Goal: Task Accomplishment & Management: Manage account settings

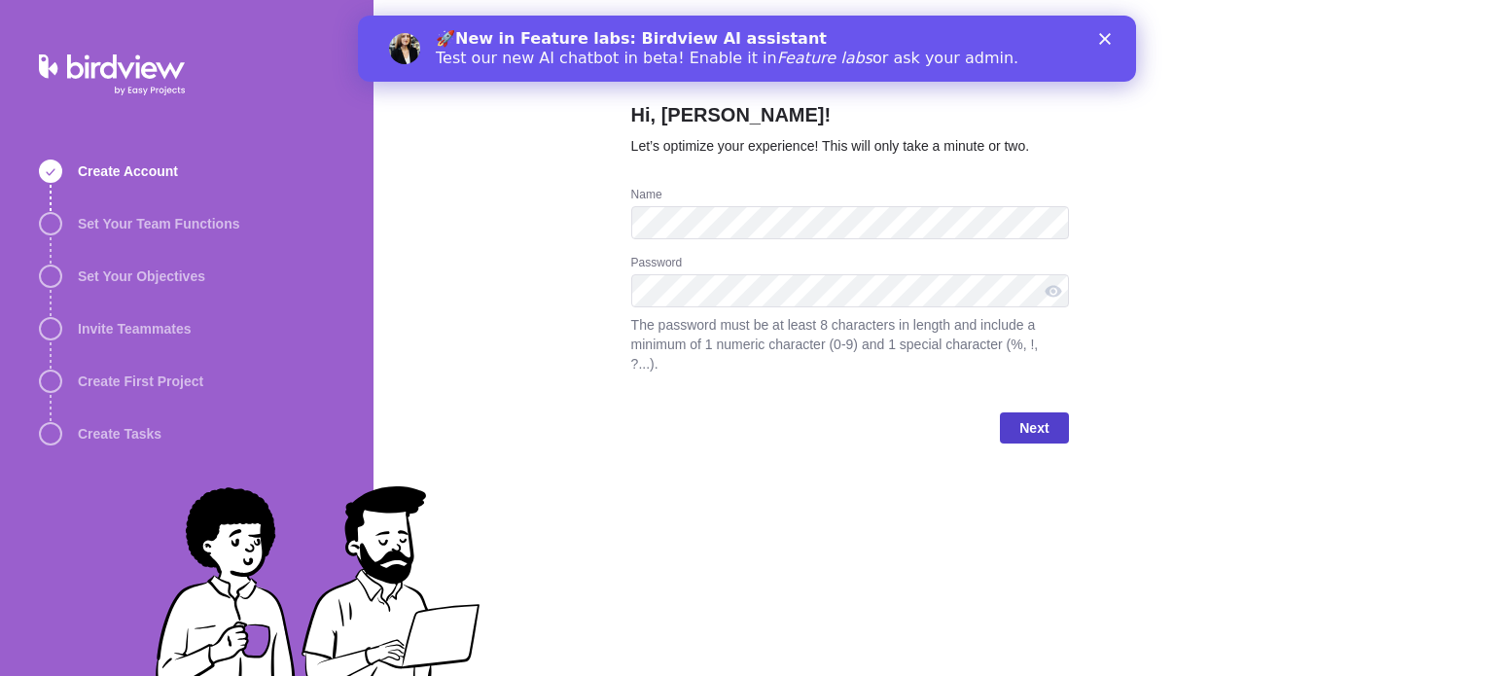
click at [1025, 417] on span "Next" at bounding box center [1033, 427] width 29 height 23
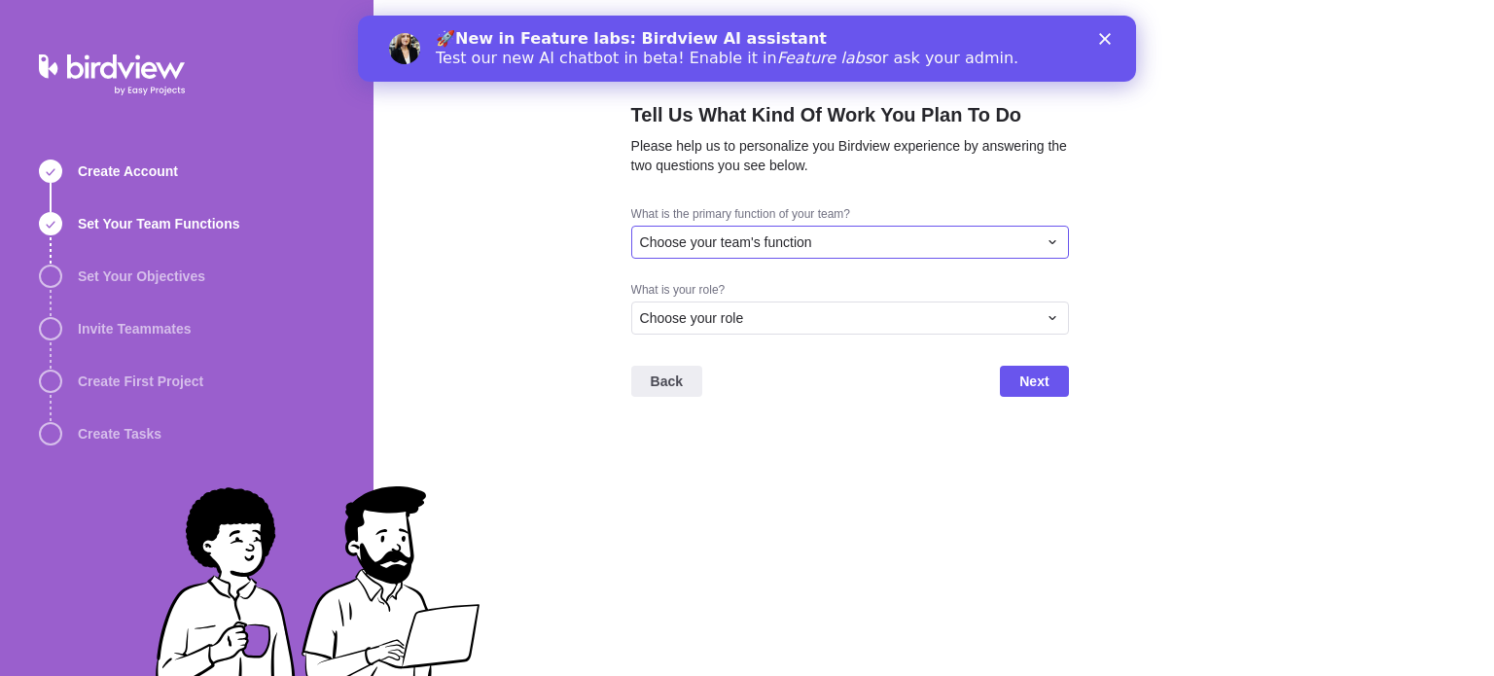
click at [790, 240] on span "Choose your team's function" at bounding box center [726, 241] width 172 height 19
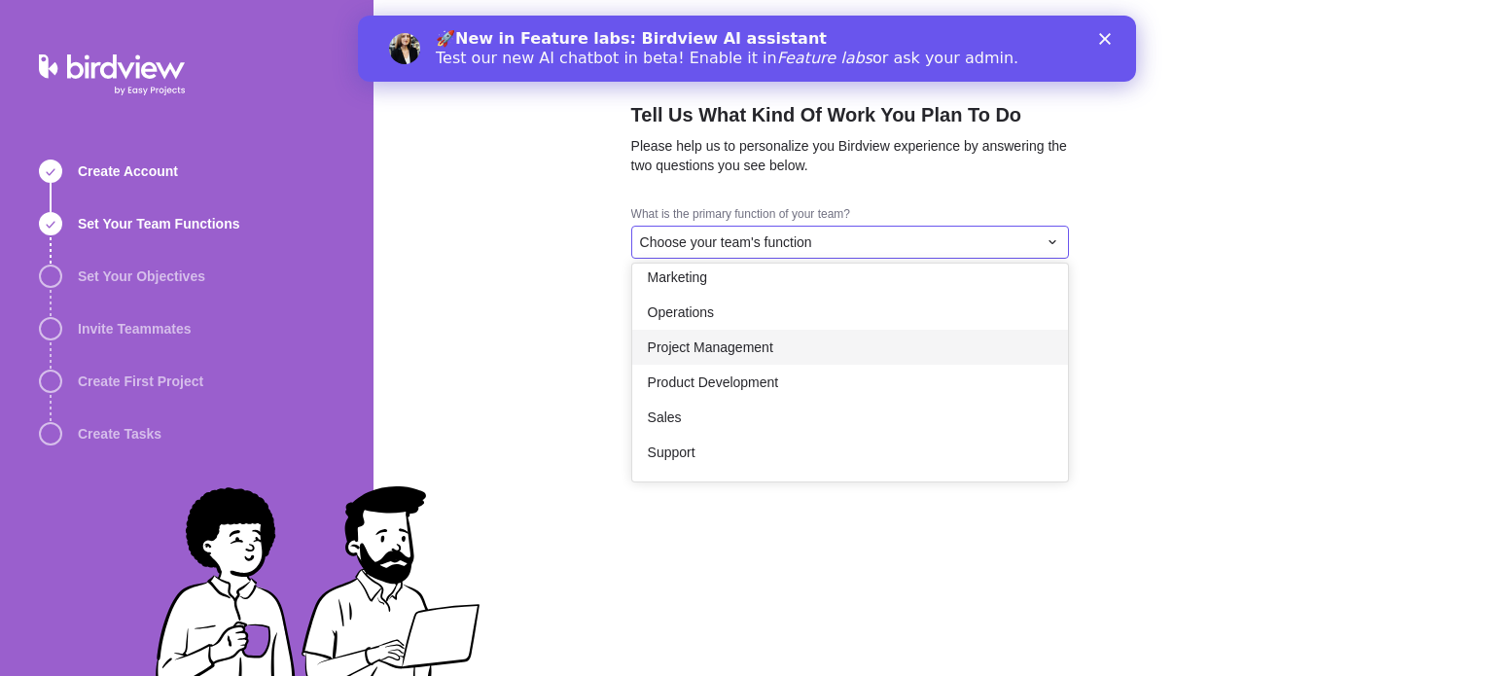
click at [805, 339] on div "Project Management" at bounding box center [850, 347] width 436 height 35
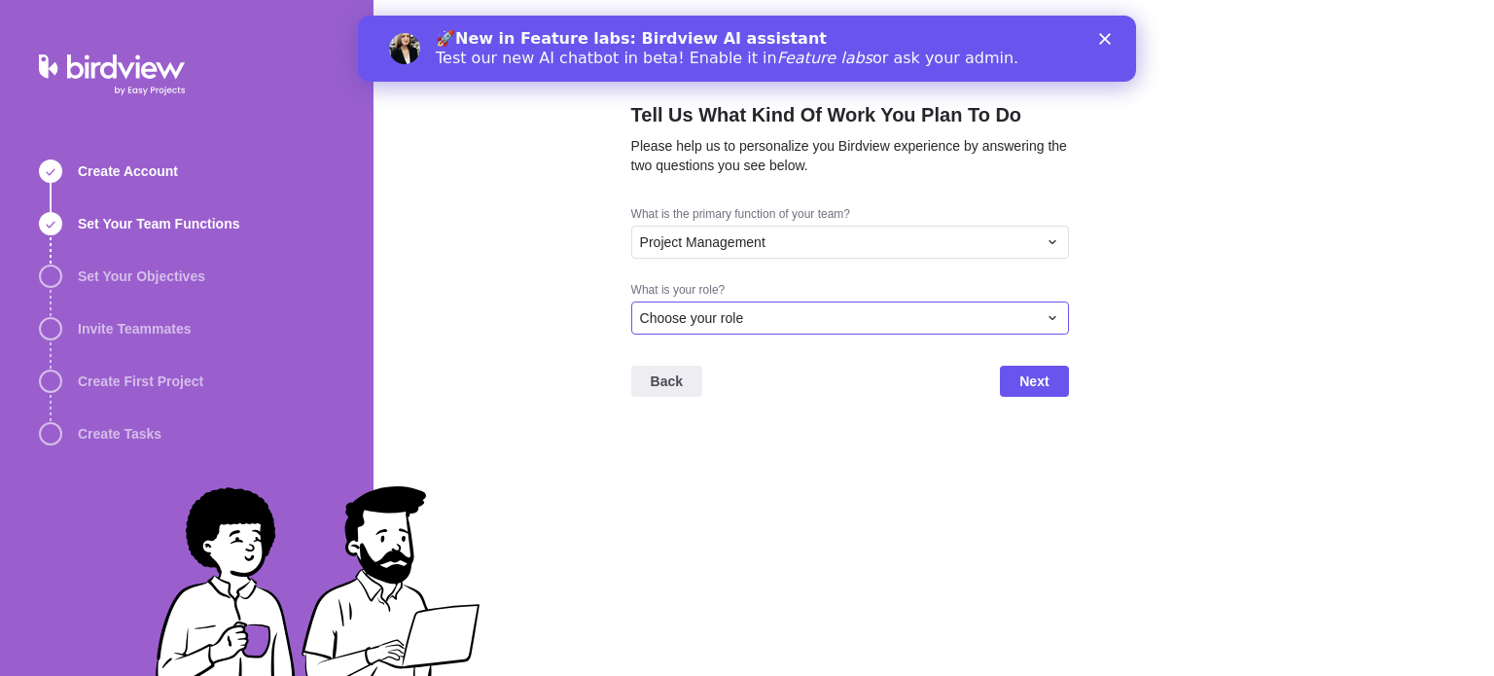
click at [717, 325] on span "Choose your role" at bounding box center [692, 317] width 104 height 19
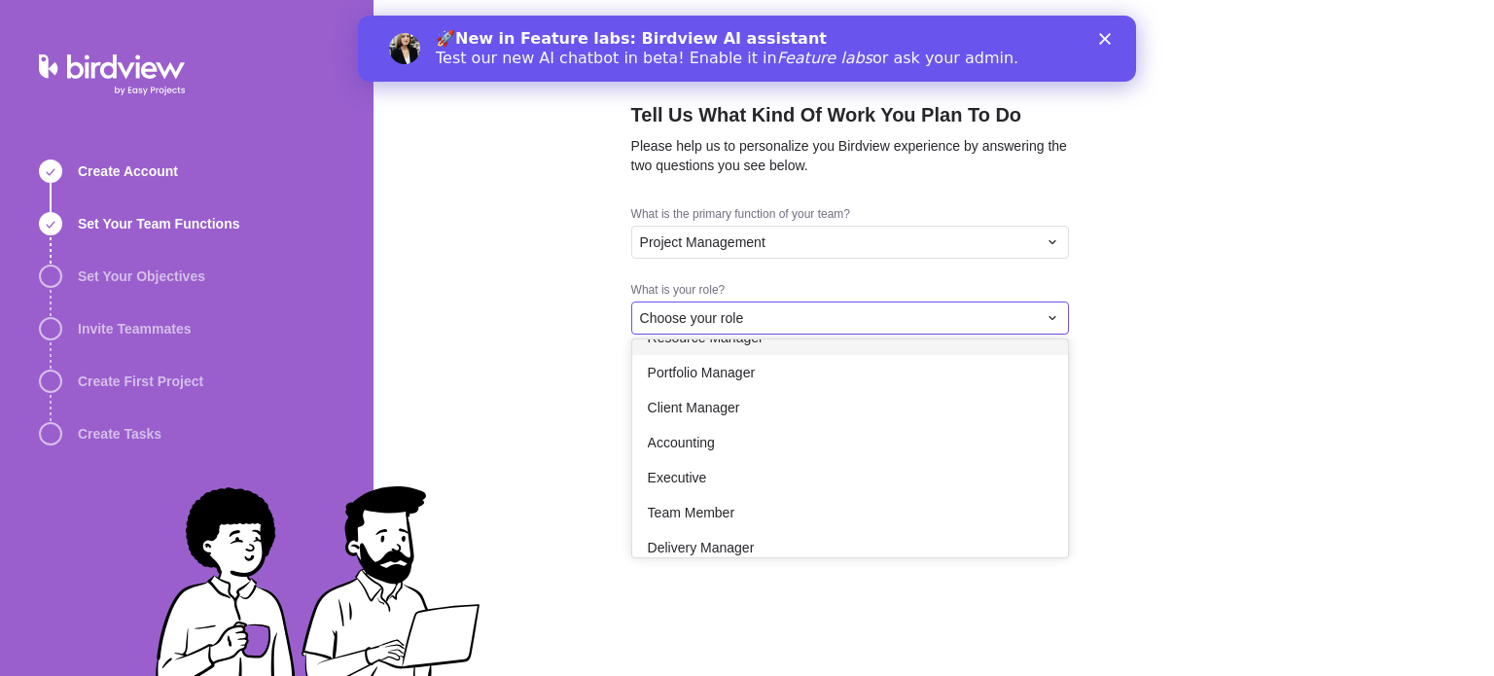
scroll to position [113, 0]
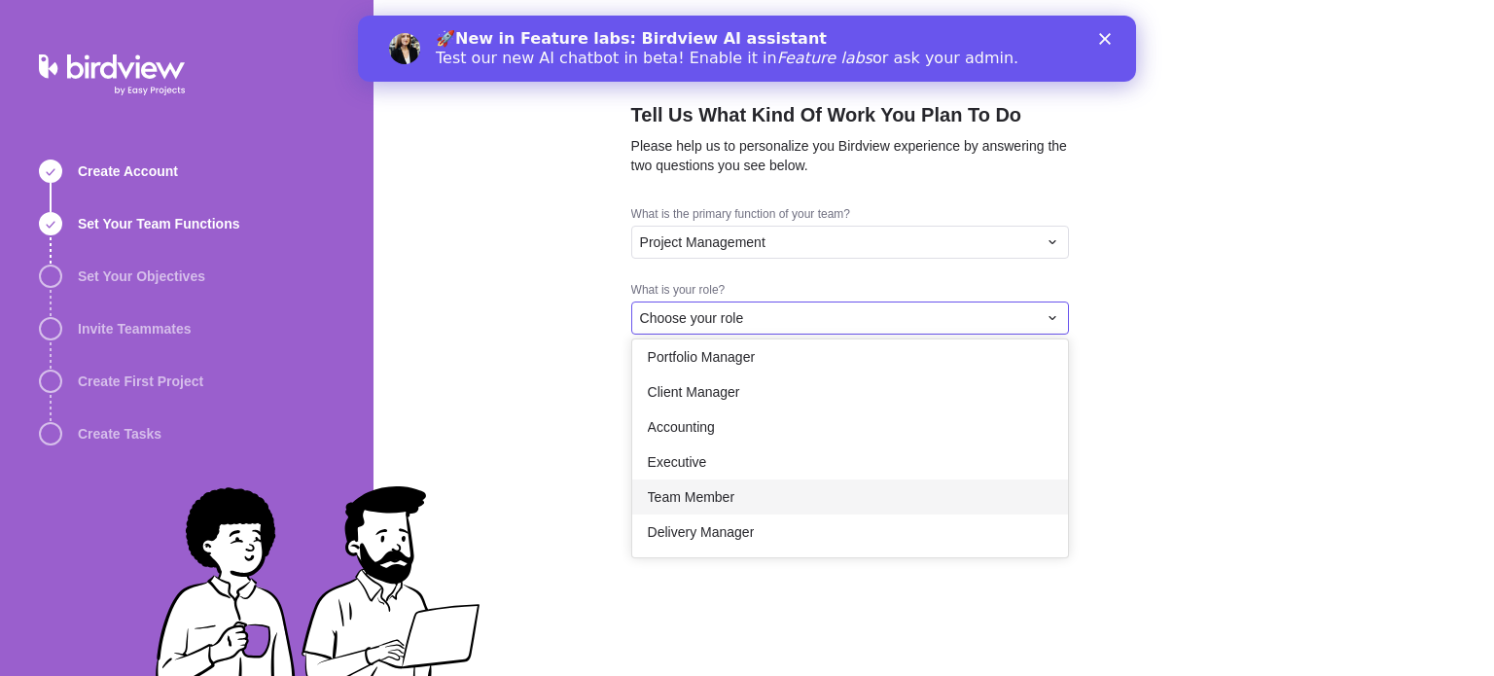
click at [737, 489] on div "Team Member" at bounding box center [850, 496] width 436 height 35
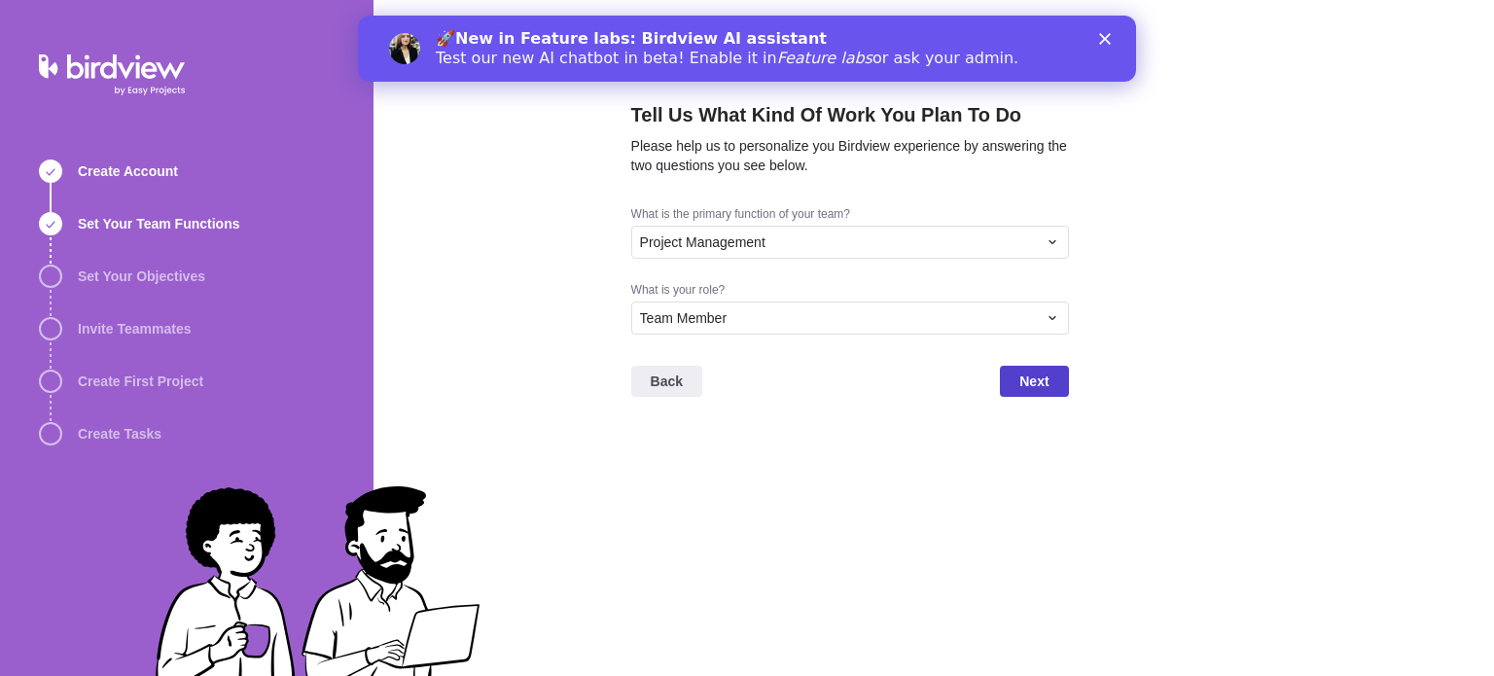
click at [1018, 392] on span "Next" at bounding box center [1034, 381] width 68 height 31
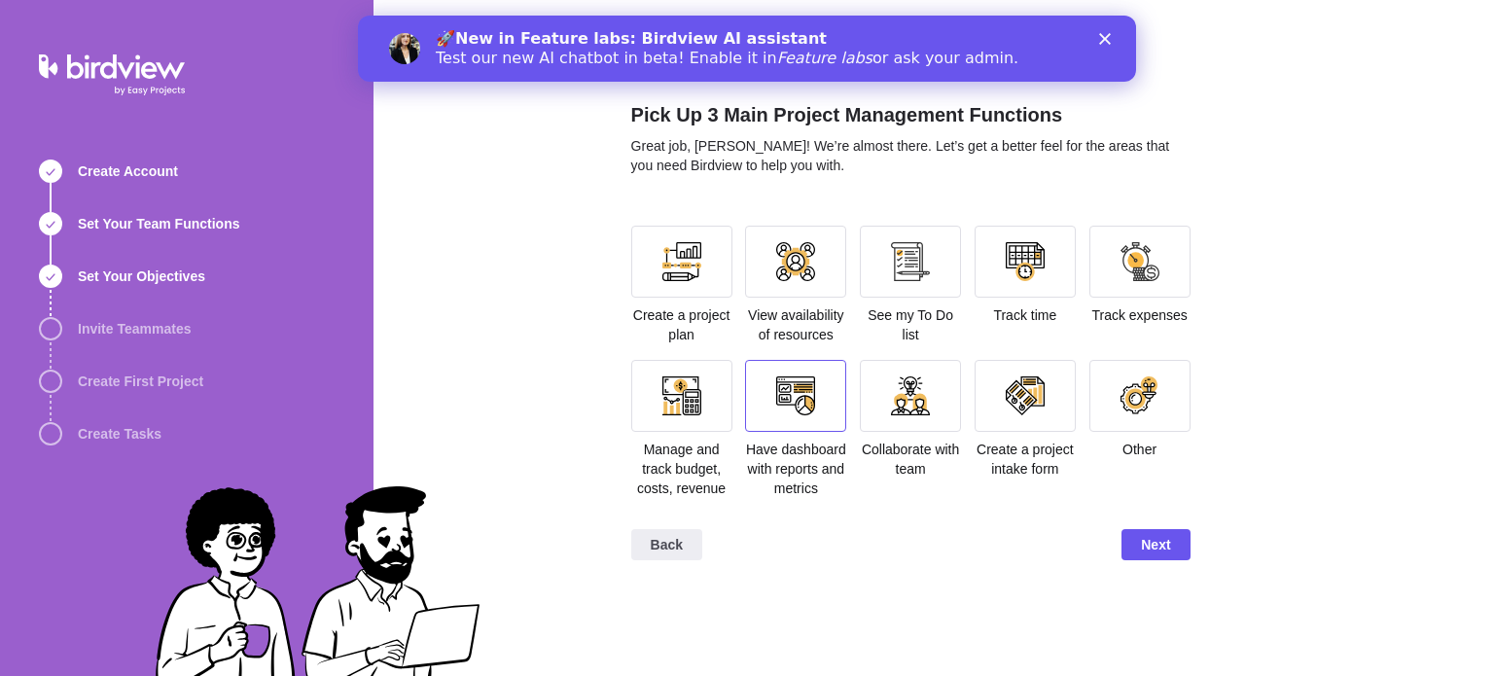
click at [828, 416] on div at bounding box center [795, 396] width 101 height 72
click at [692, 288] on div at bounding box center [681, 262] width 101 height 72
click at [945, 275] on div at bounding box center [910, 262] width 101 height 72
click at [1163, 562] on div "Back Next" at bounding box center [910, 553] width 559 height 78
click at [1152, 543] on span "Next" at bounding box center [1155, 544] width 29 height 23
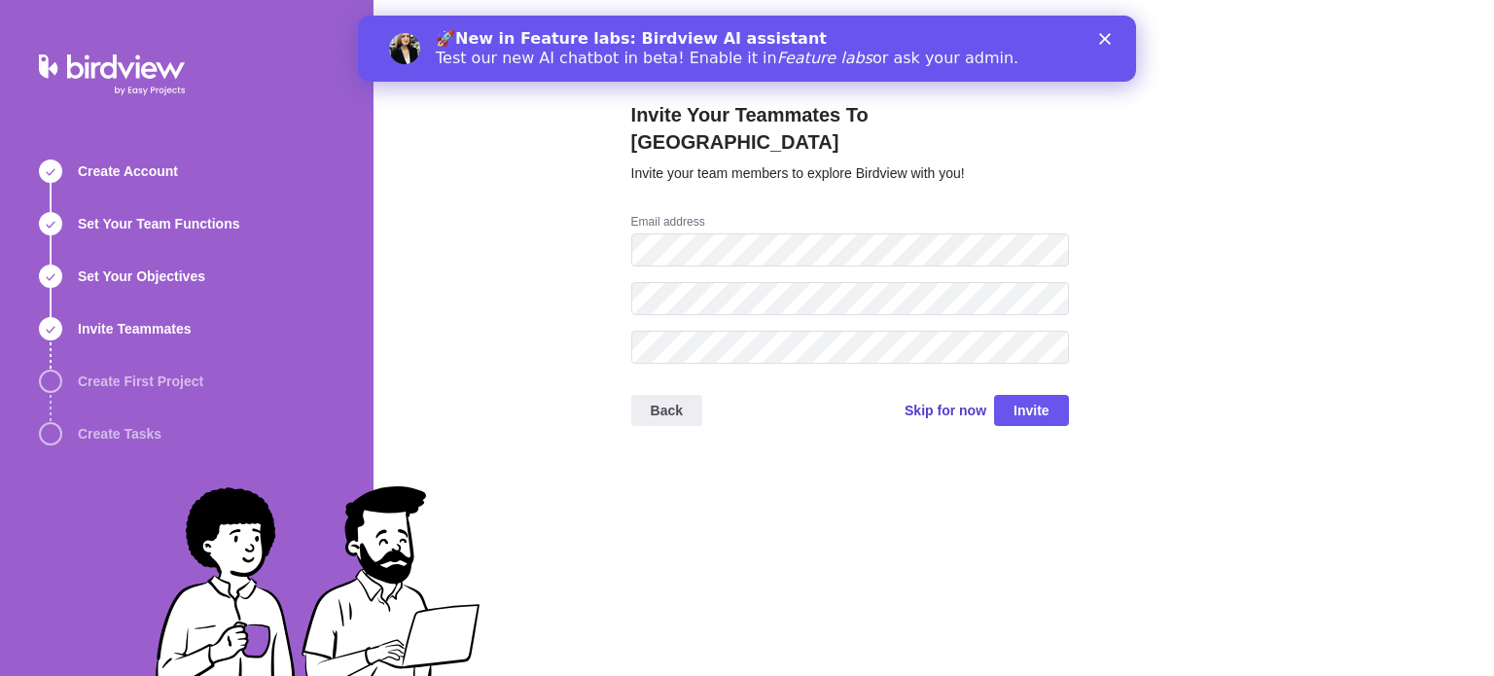
click at [961, 401] on span "Skip for now" at bounding box center [945, 410] width 82 height 19
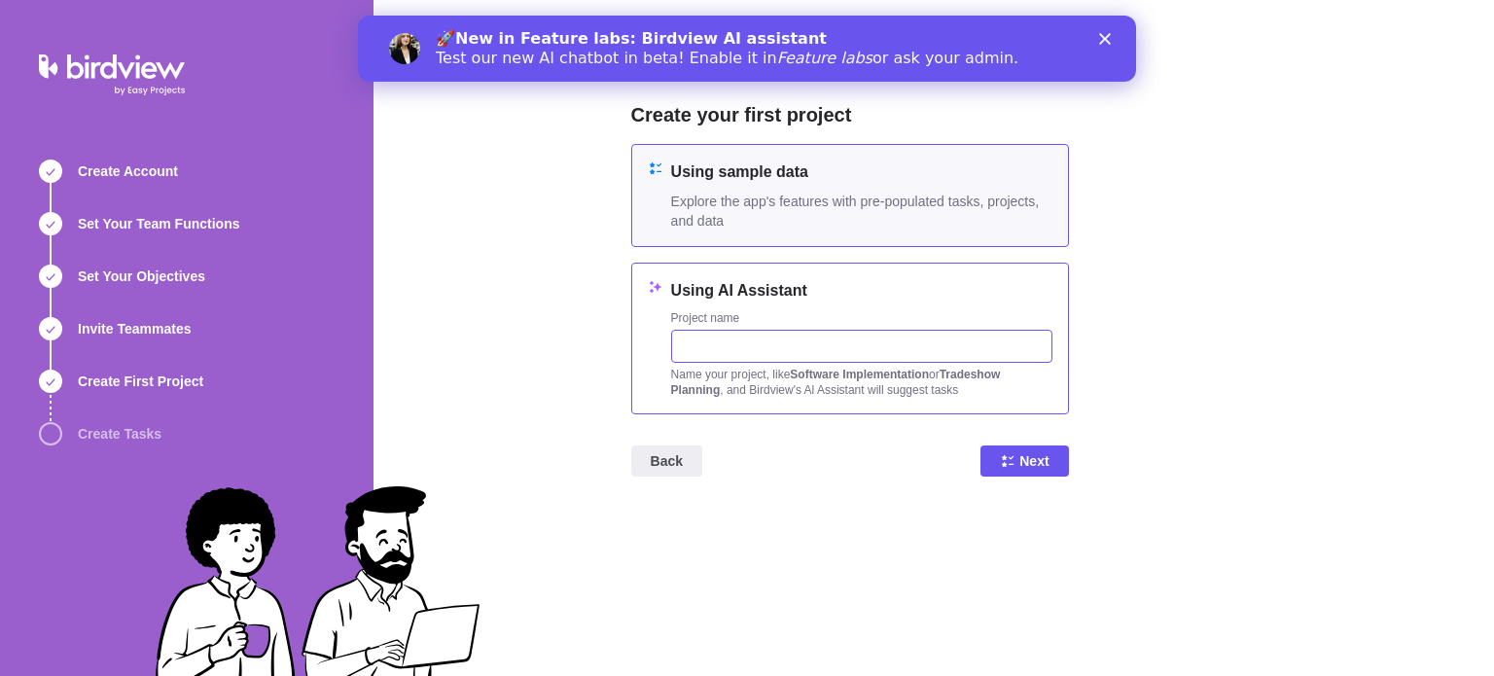
click at [794, 341] on input "text" at bounding box center [861, 346] width 381 height 33
type input "IR"
click at [747, 217] on span "Explore the app's features with pre-populated tasks, projects, and data" at bounding box center [861, 211] width 381 height 39
click at [793, 215] on span "Explore the app's features with pre-populated tasks, projects, and data" at bounding box center [861, 211] width 381 height 39
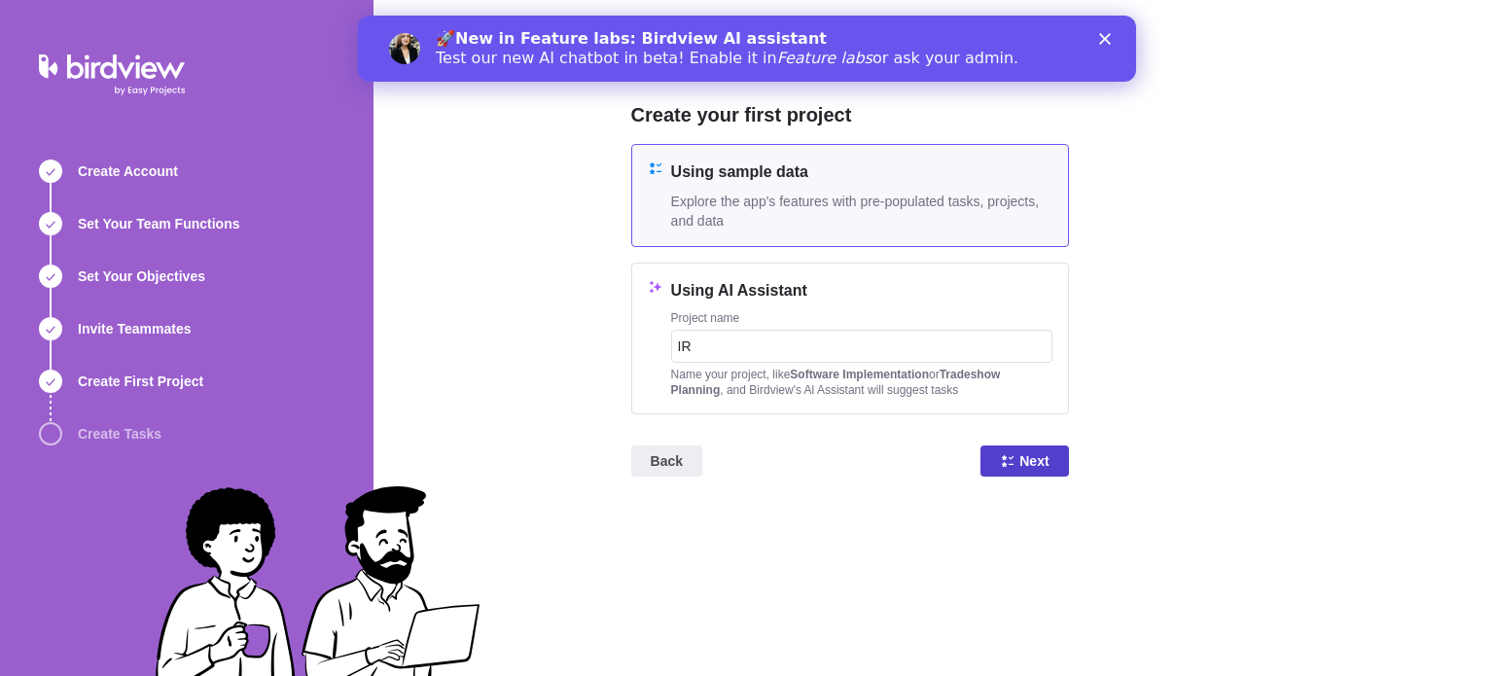
click at [1035, 469] on span "Next" at bounding box center [1033, 460] width 29 height 23
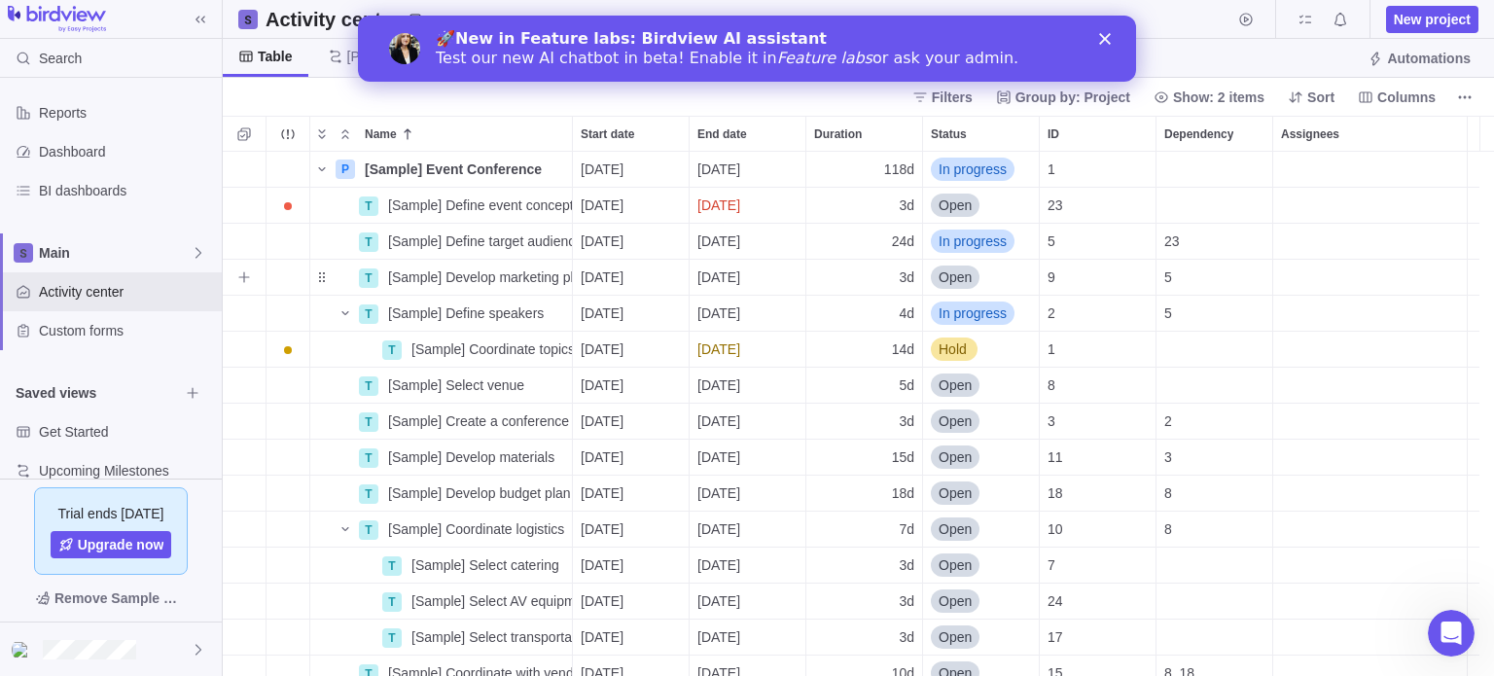
scroll to position [510, 1257]
click at [1106, 37] on polygon "Close" at bounding box center [1105, 39] width 12 height 12
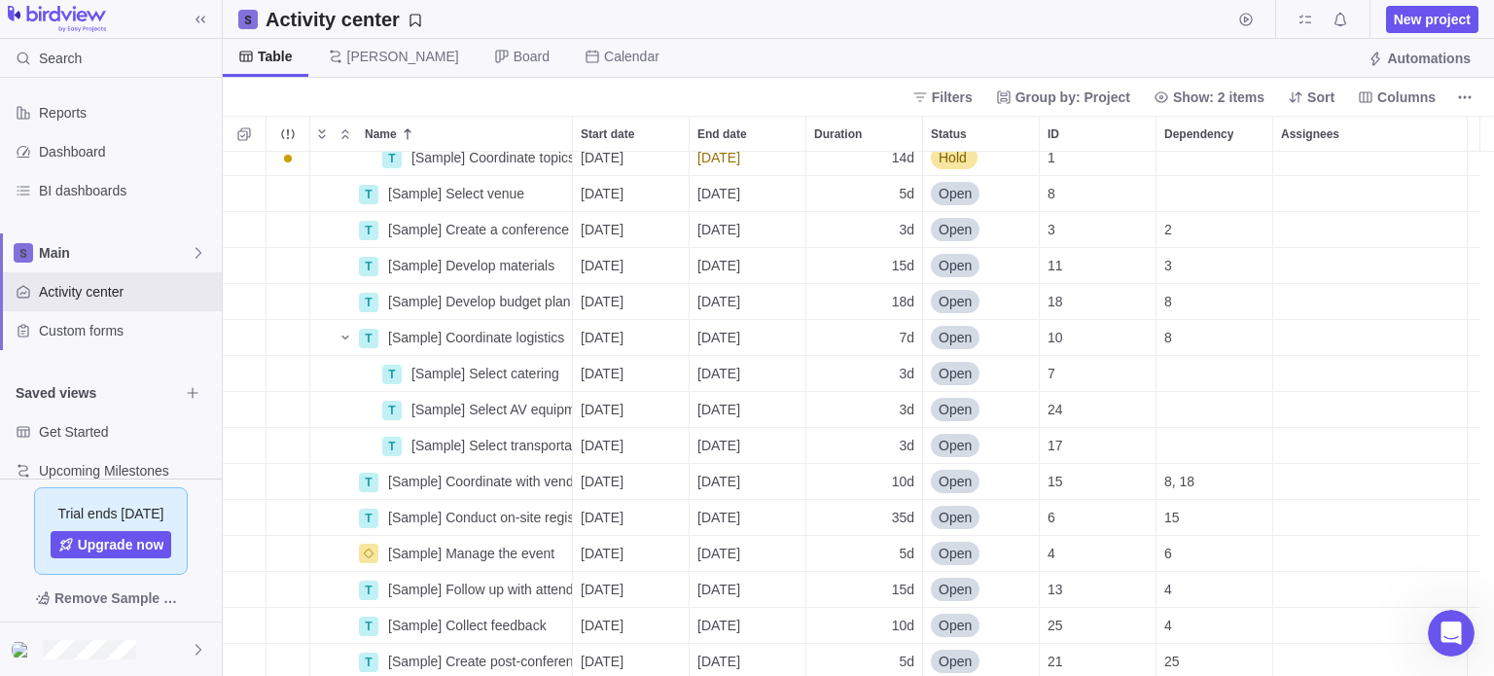
scroll to position [195, 0]
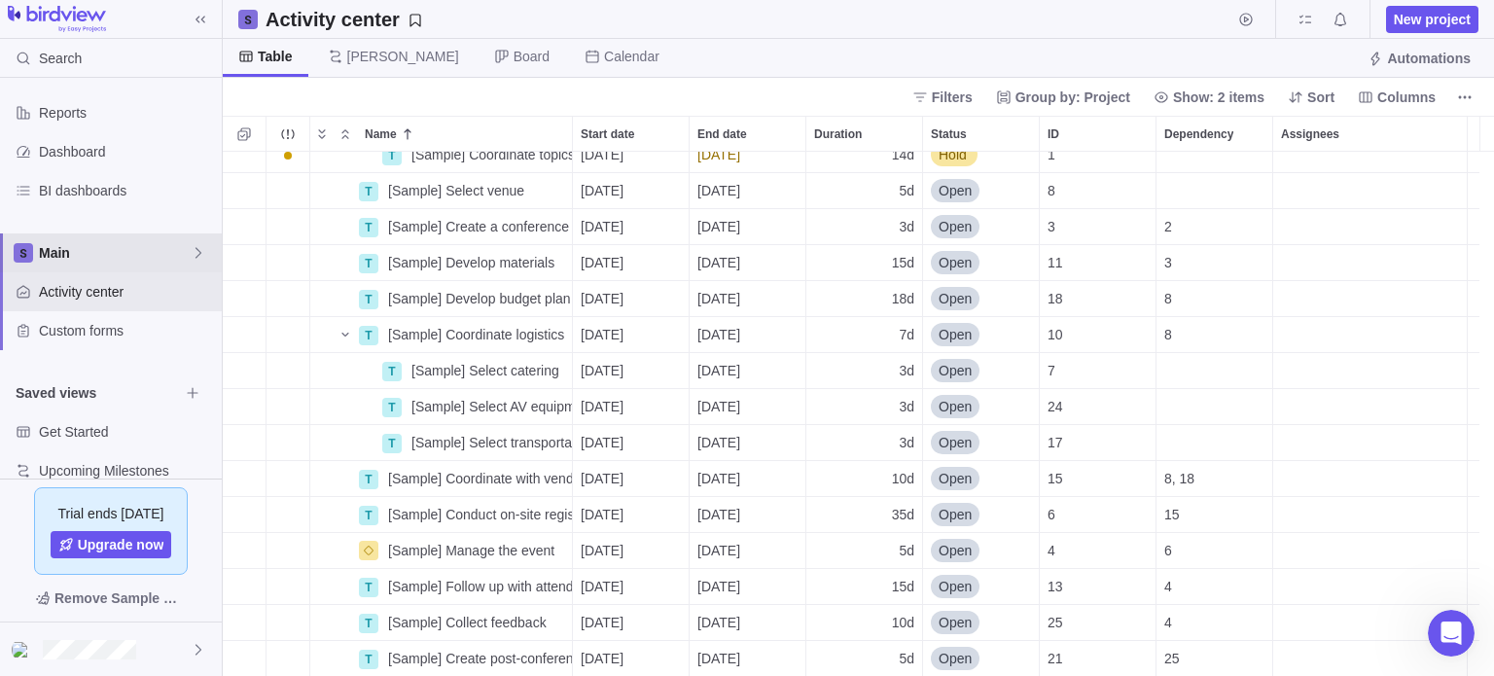
click at [96, 258] on span "Main" at bounding box center [115, 252] width 152 height 19
click at [114, 249] on span "Main" at bounding box center [115, 252] width 152 height 19
click at [119, 332] on span "Custom forms" at bounding box center [126, 330] width 175 height 19
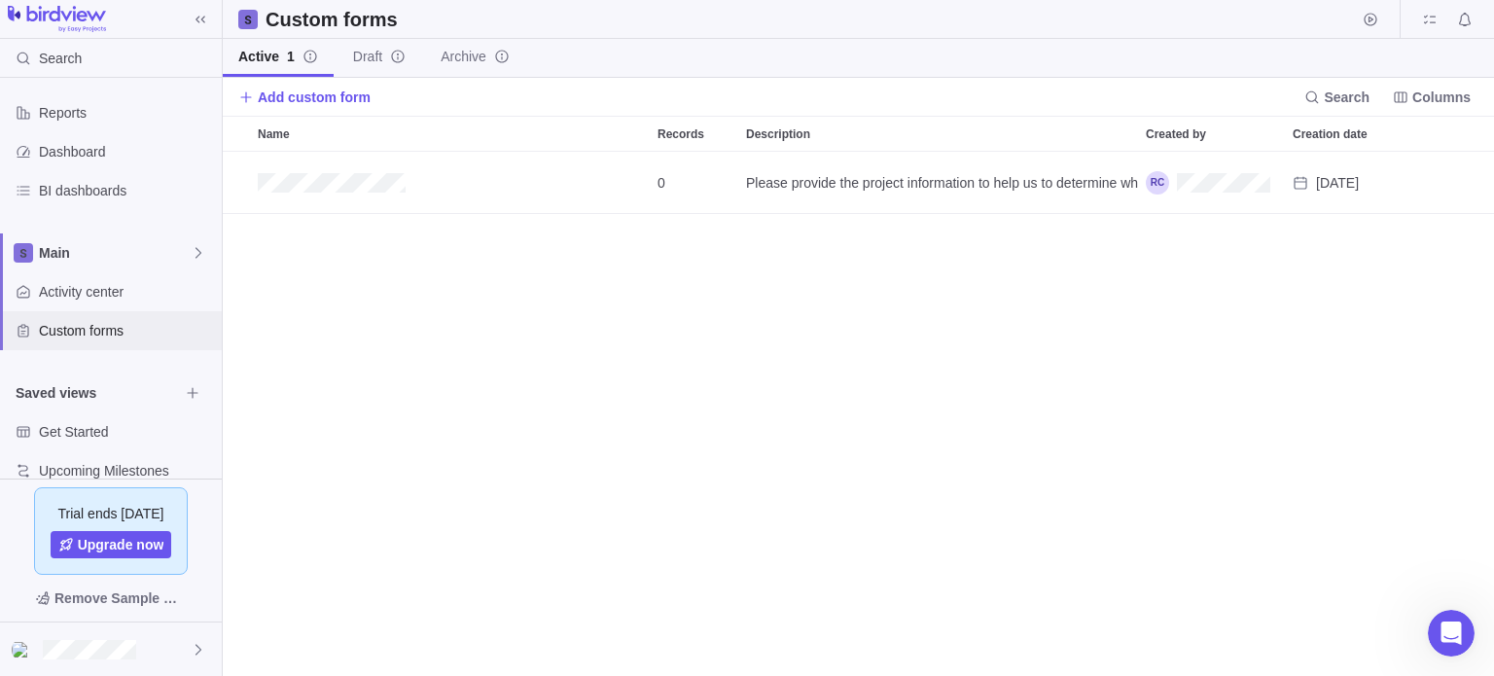
scroll to position [510, 1257]
drag, startPoint x: 168, startPoint y: 337, endPoint x: 116, endPoint y: 337, distance: 52.5
click at [116, 337] on span "Custom forms" at bounding box center [126, 330] width 175 height 19
click at [1435, 23] on icon "My assignments" at bounding box center [1430, 20] width 16 height 16
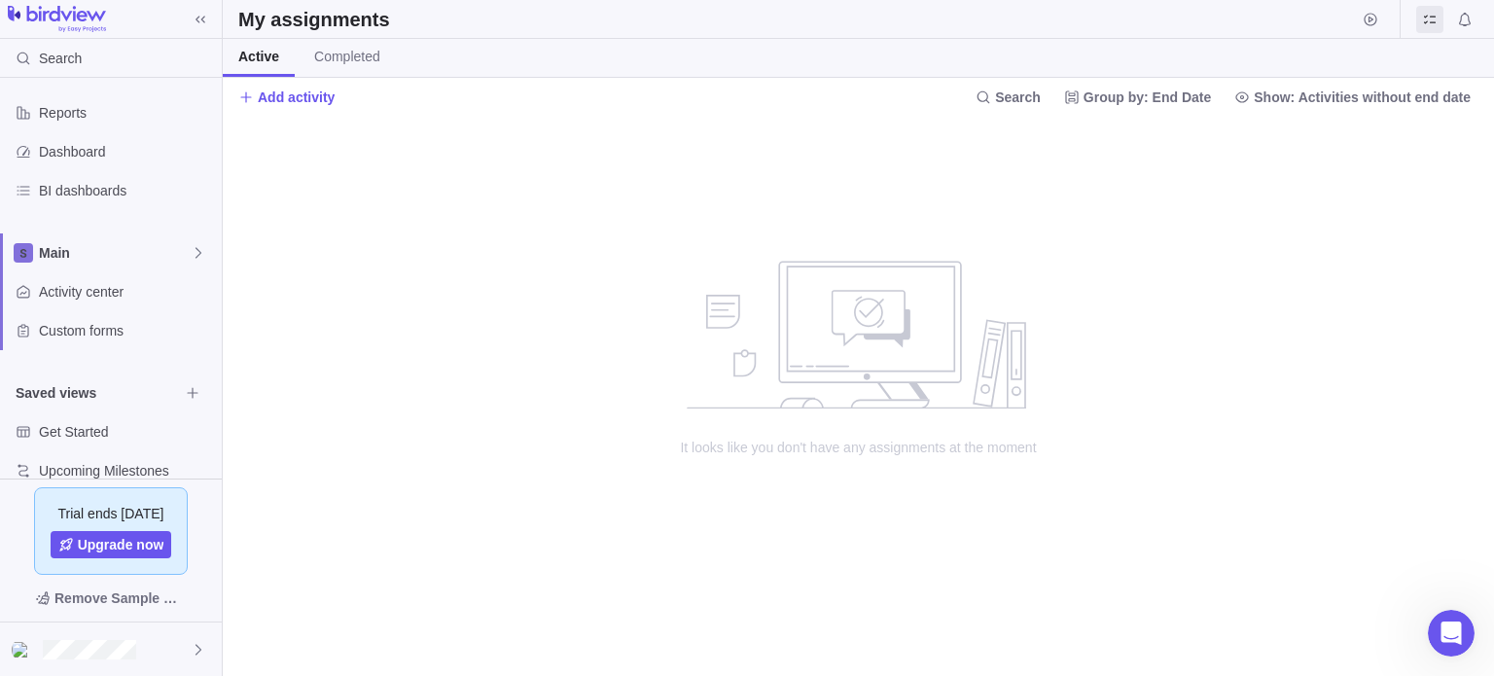
click at [253, 54] on span "Active" at bounding box center [258, 56] width 41 height 19
click at [86, 338] on span "Custom forms" at bounding box center [126, 330] width 175 height 19
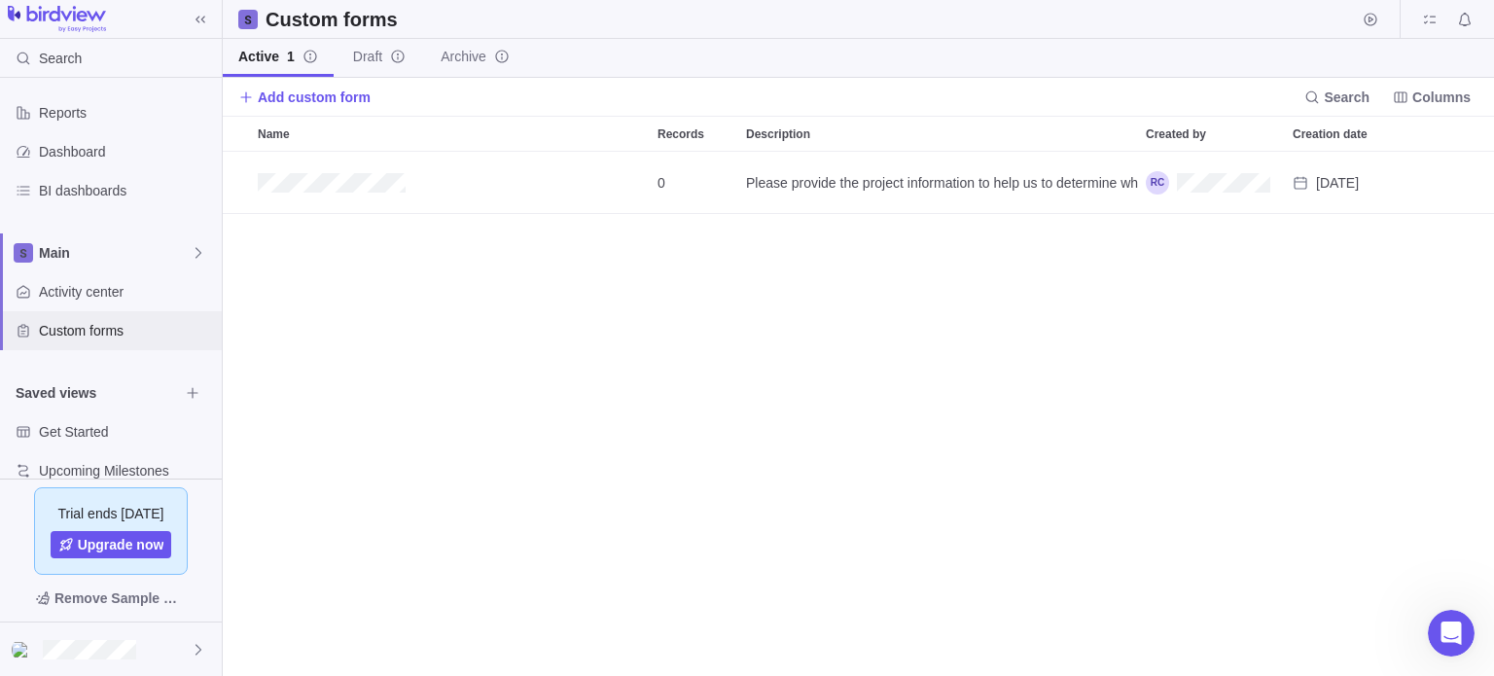
scroll to position [510, 1257]
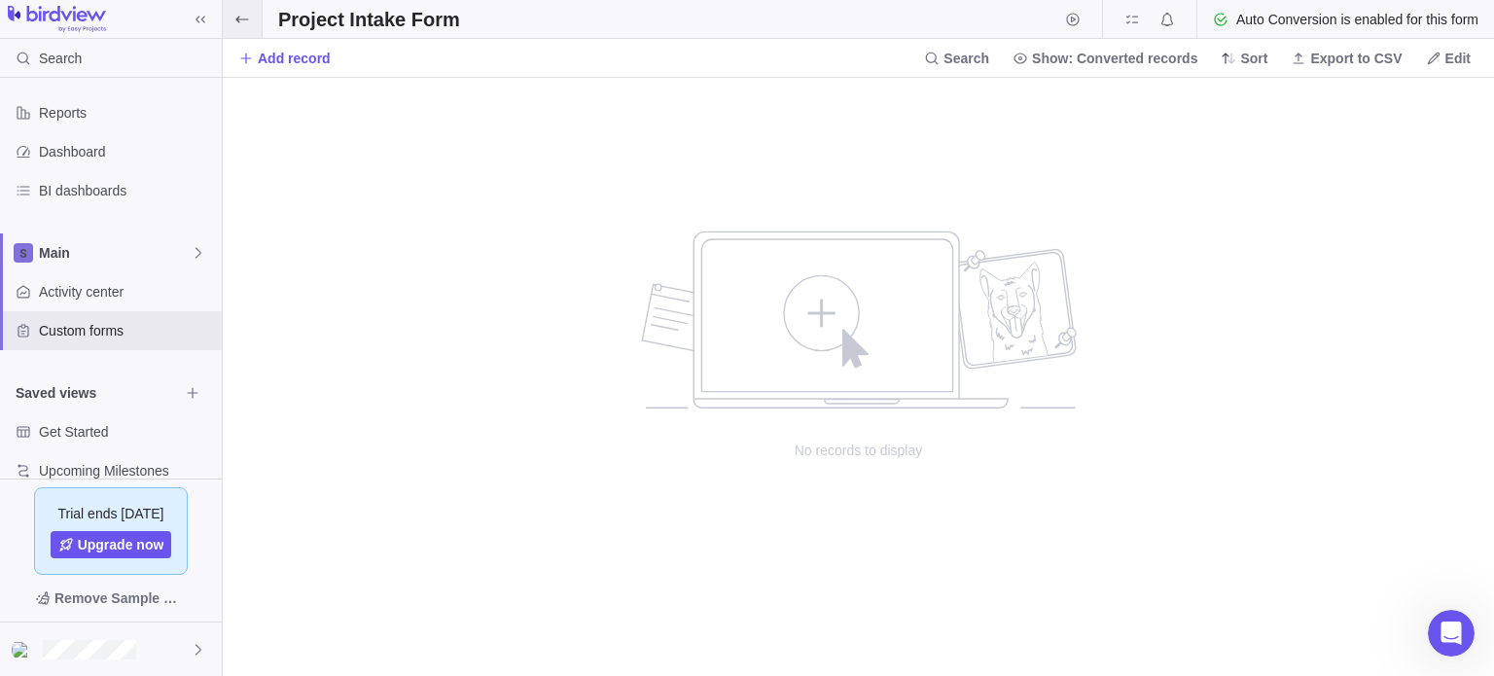
click at [235, 23] on icon at bounding box center [242, 20] width 16 height 16
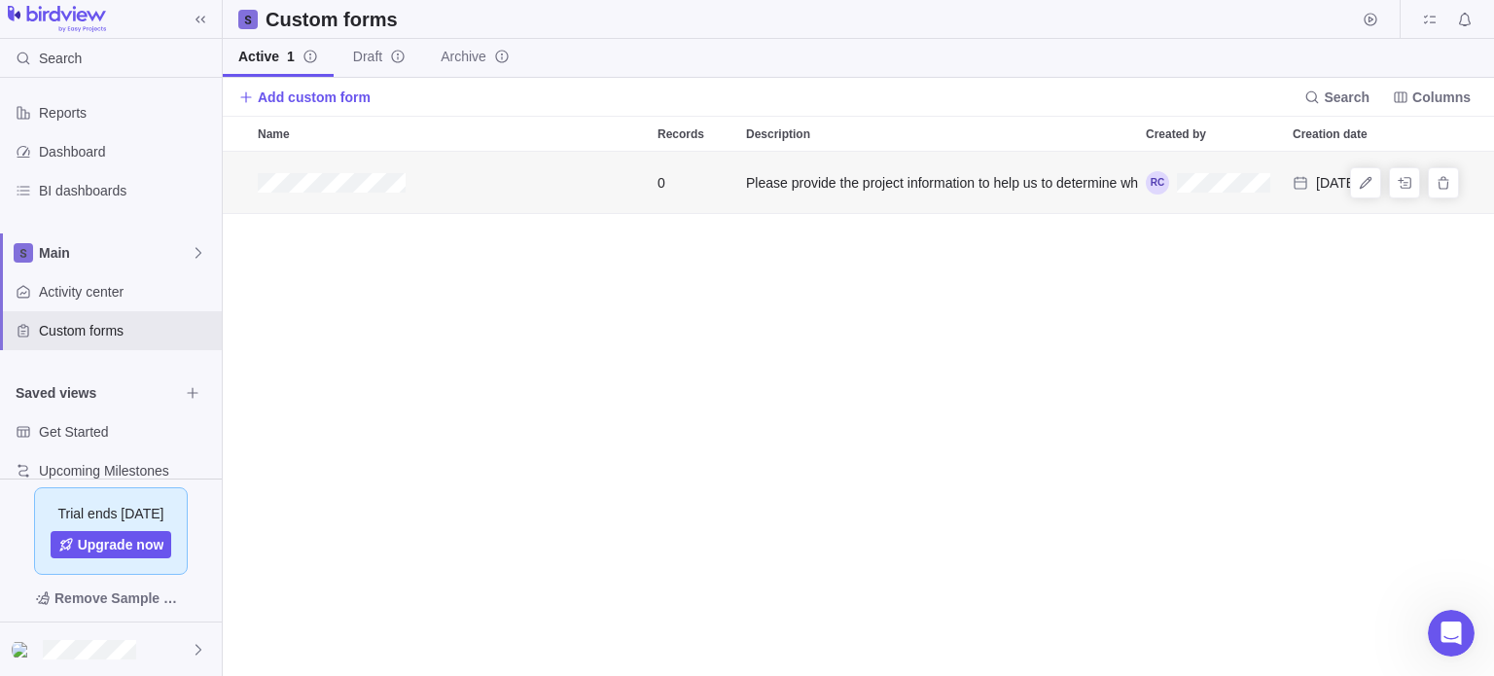
scroll to position [510, 1257]
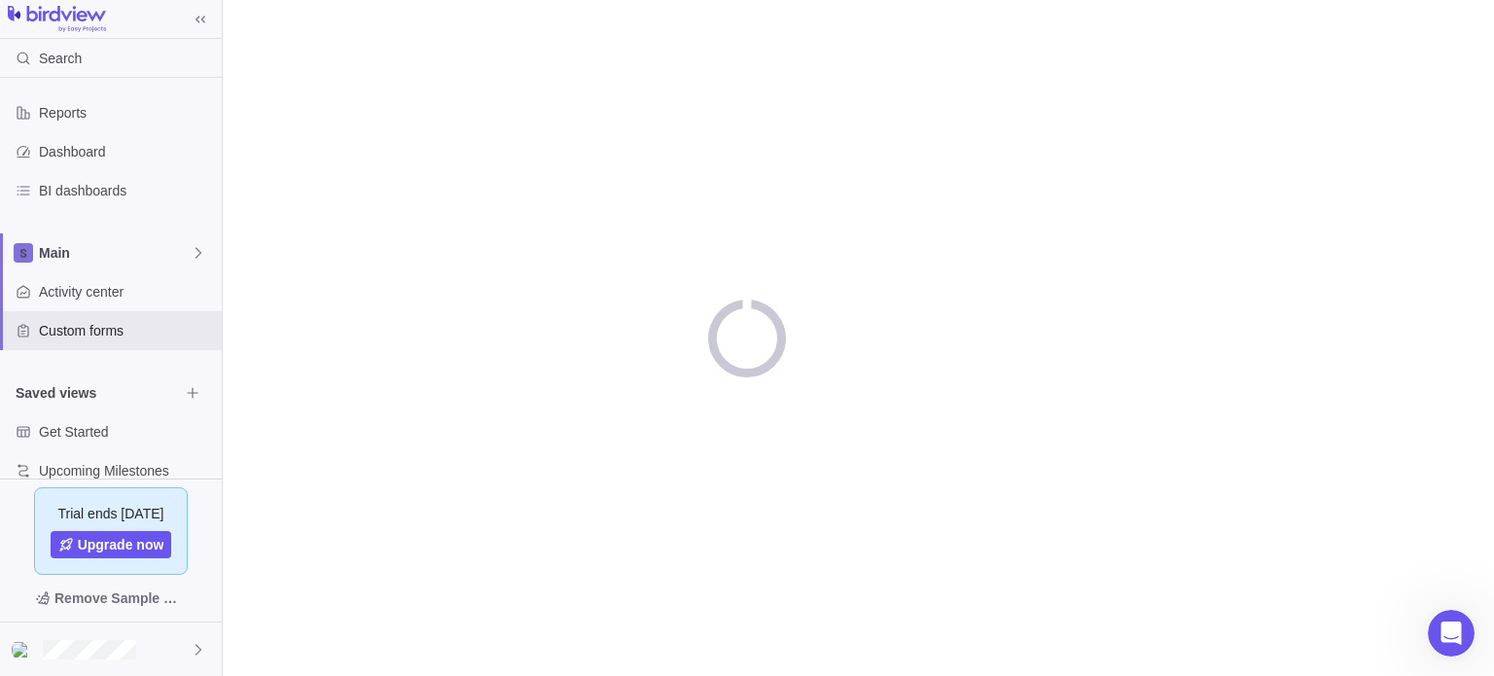
click at [794, 186] on div "Search Reports Dashboard BI dashboards Main Activity center Custom forms Saved …" at bounding box center [747, 338] width 1494 height 676
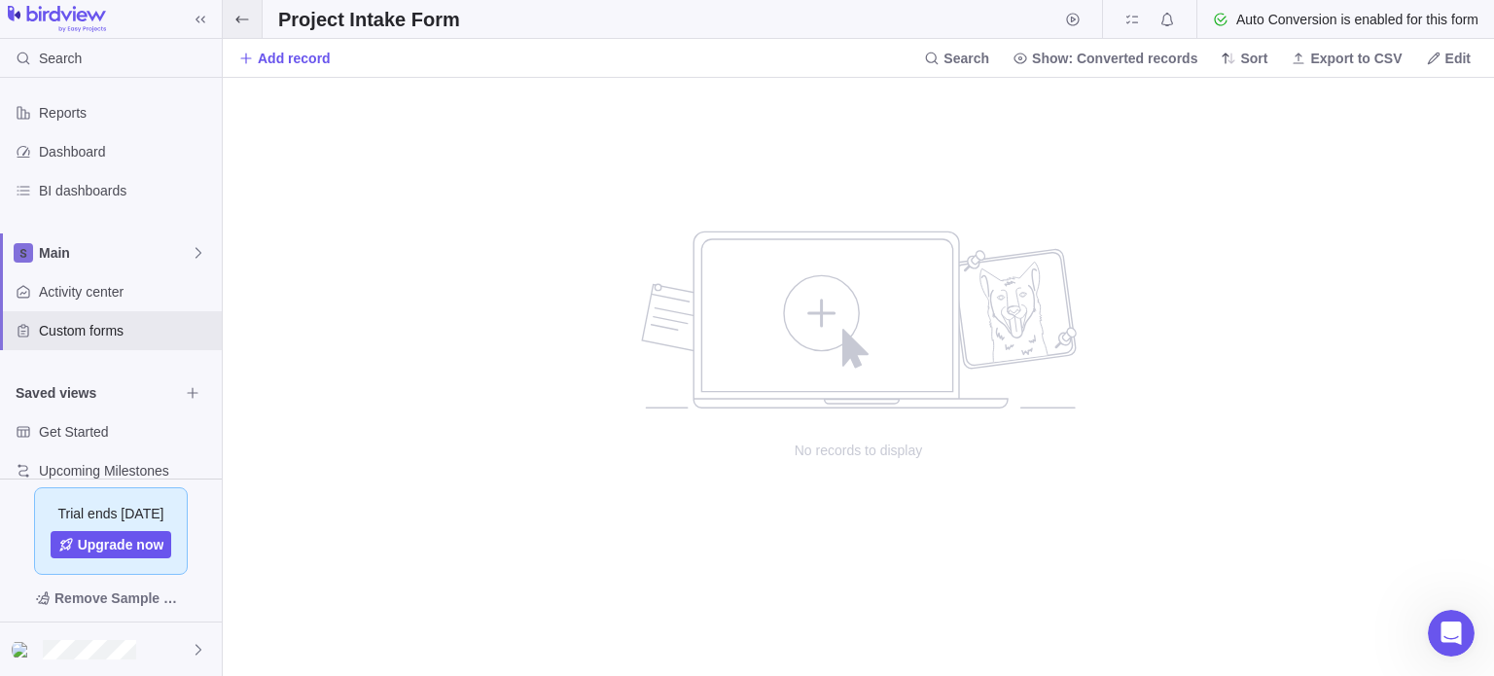
click at [241, 32] on span at bounding box center [242, 19] width 39 height 38
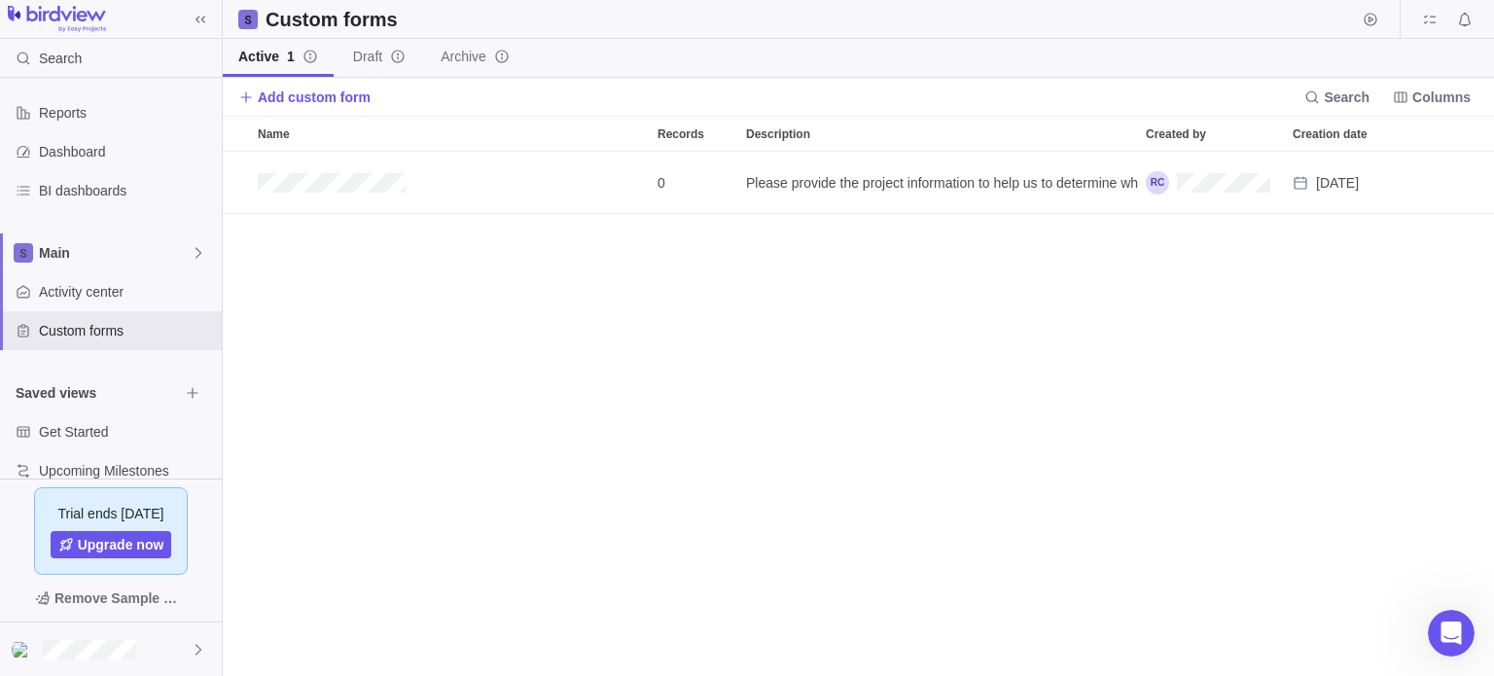
scroll to position [510, 1257]
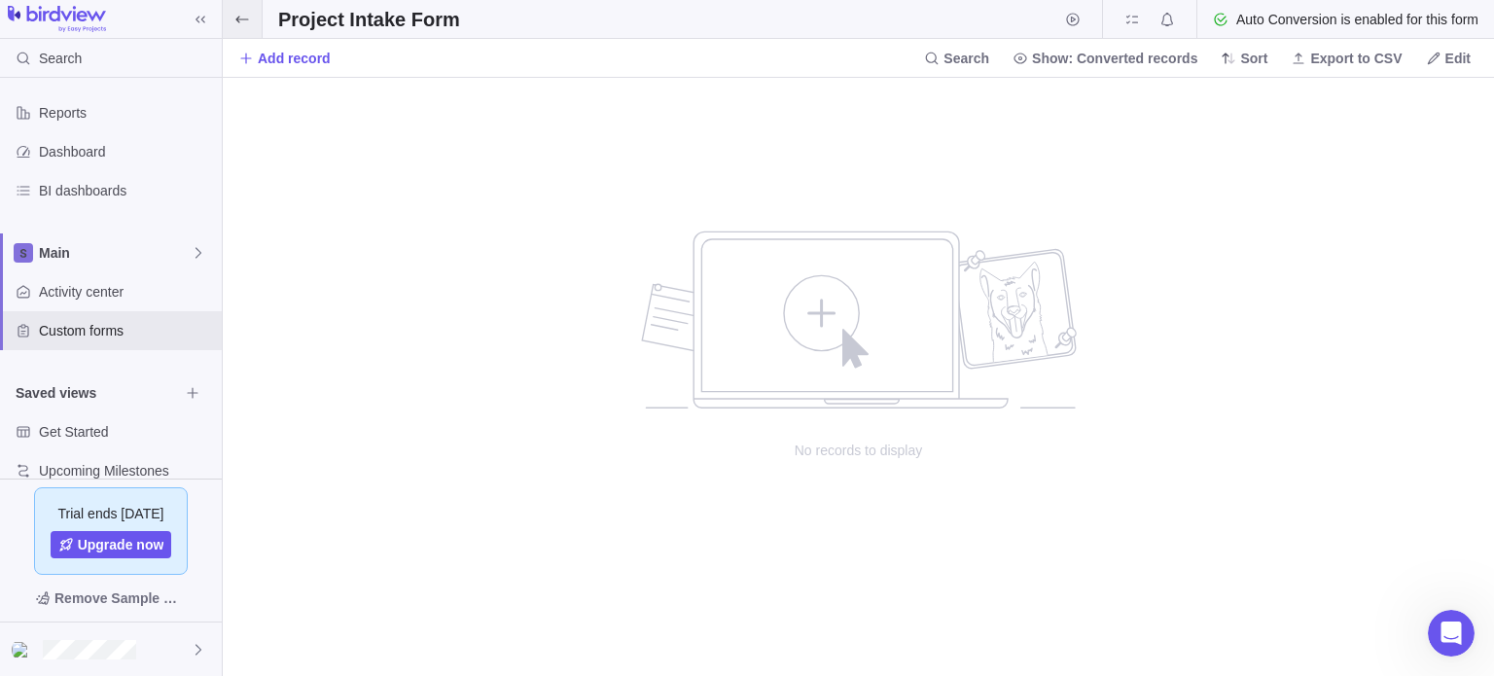
click at [243, 20] on icon at bounding box center [242, 20] width 16 height 16
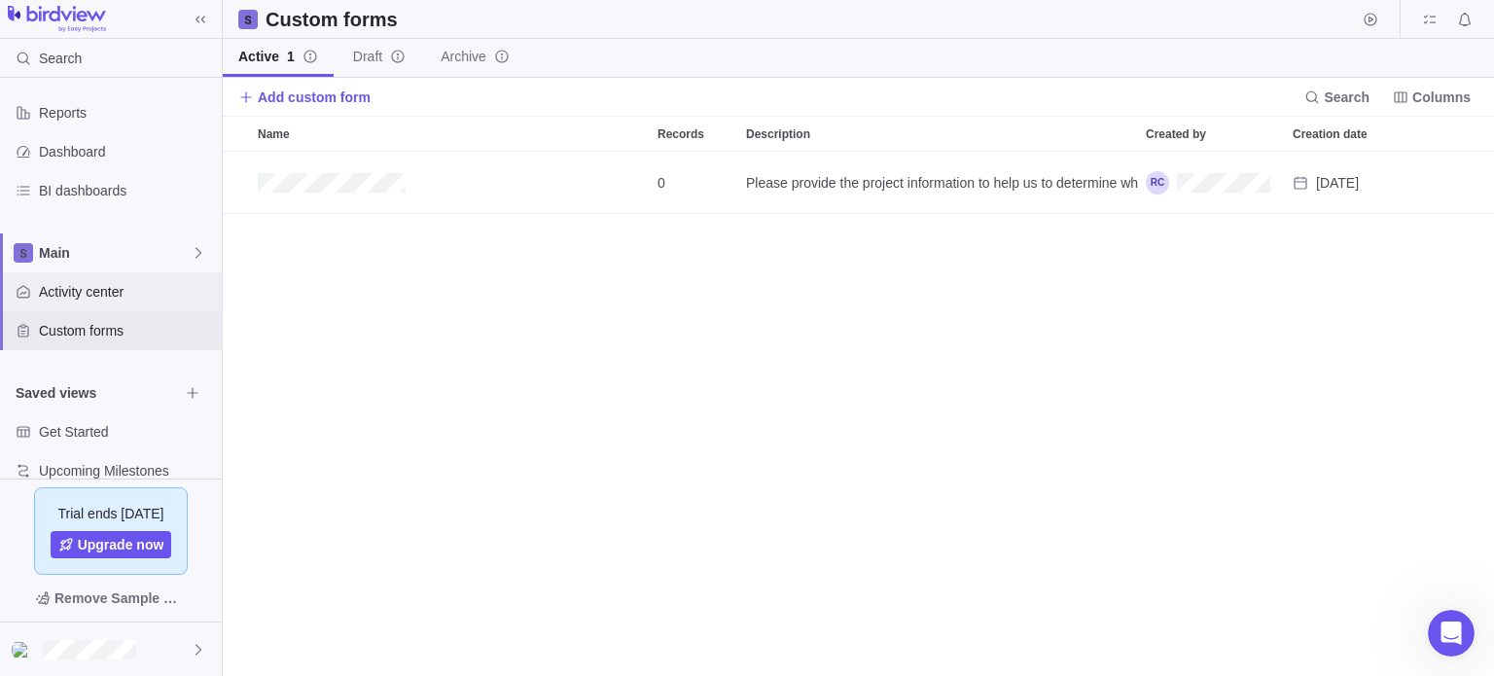
scroll to position [510, 1257]
click at [58, 291] on span "Activity center" at bounding box center [126, 291] width 175 height 19
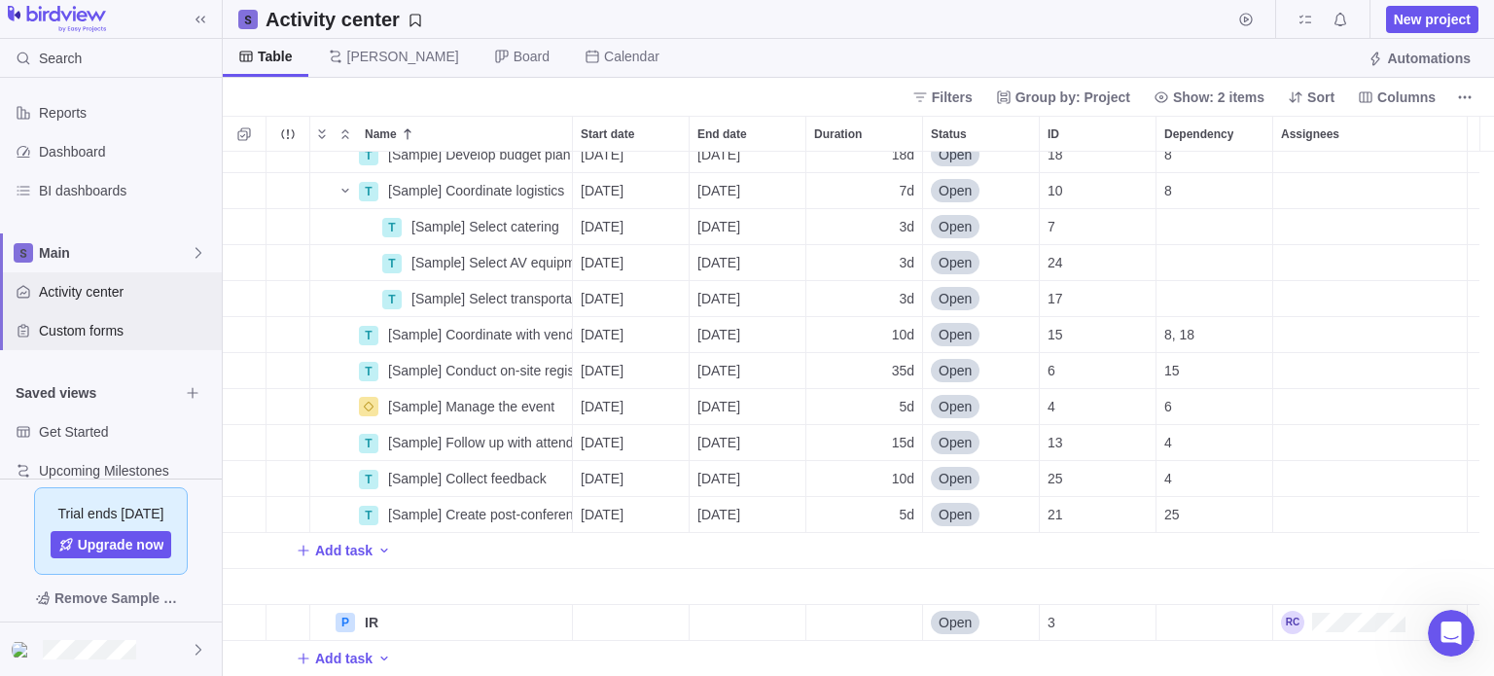
scroll to position [25, 0]
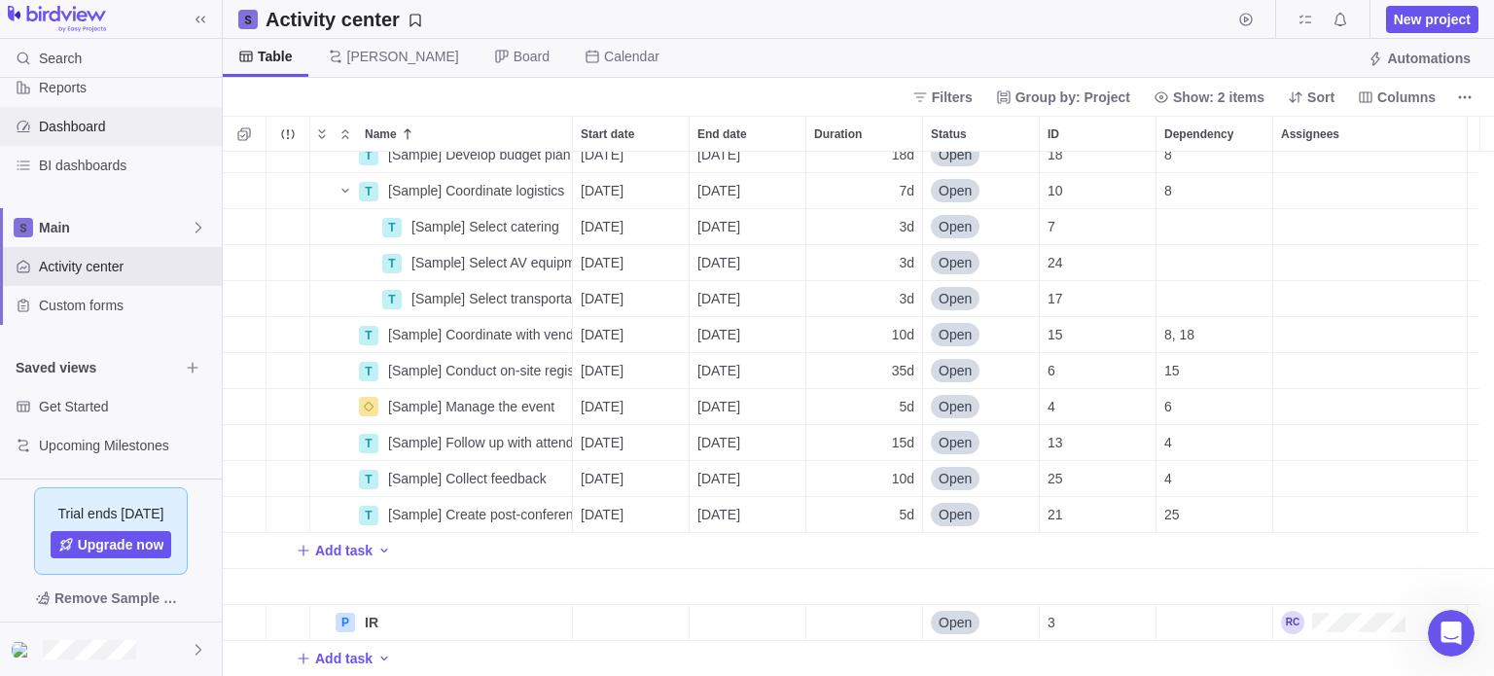
click at [81, 131] on span "Dashboard" at bounding box center [126, 126] width 175 height 19
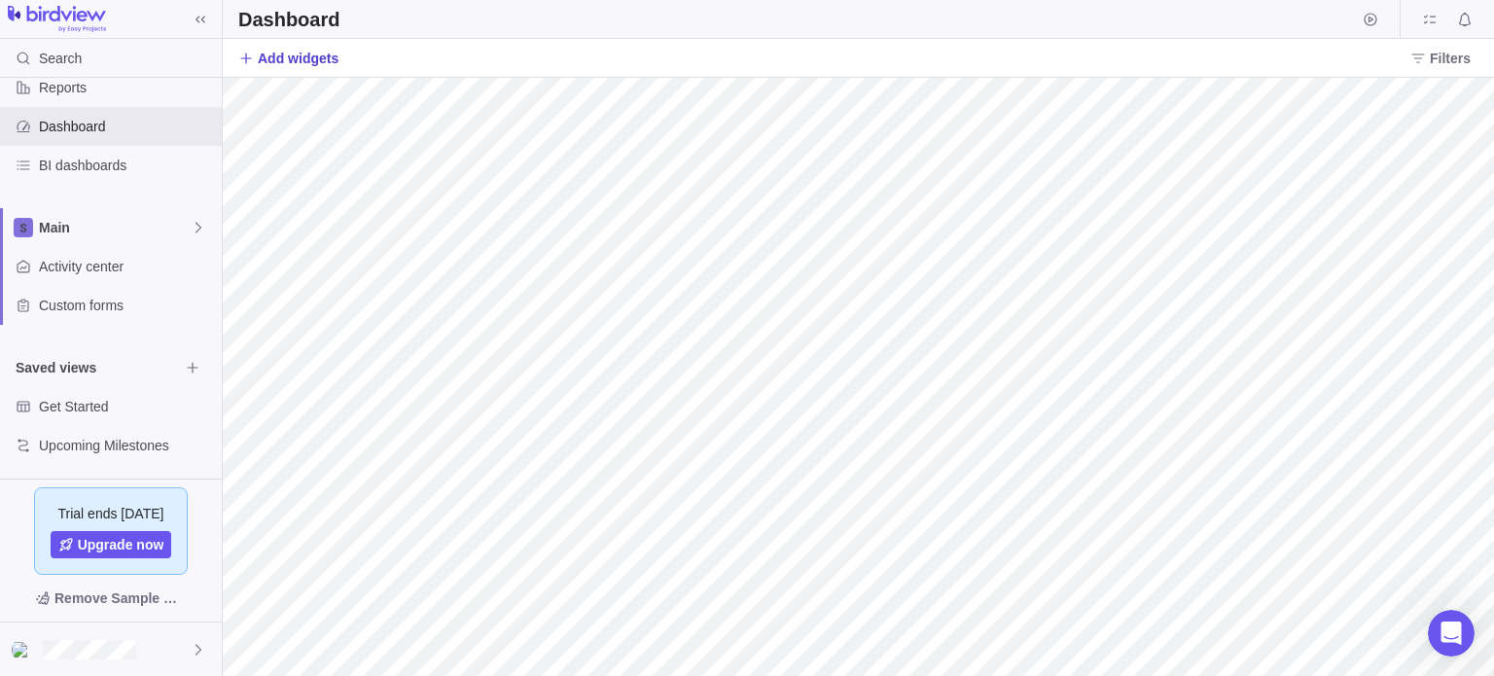
click at [258, 60] on span "Add widgets" at bounding box center [298, 58] width 81 height 19
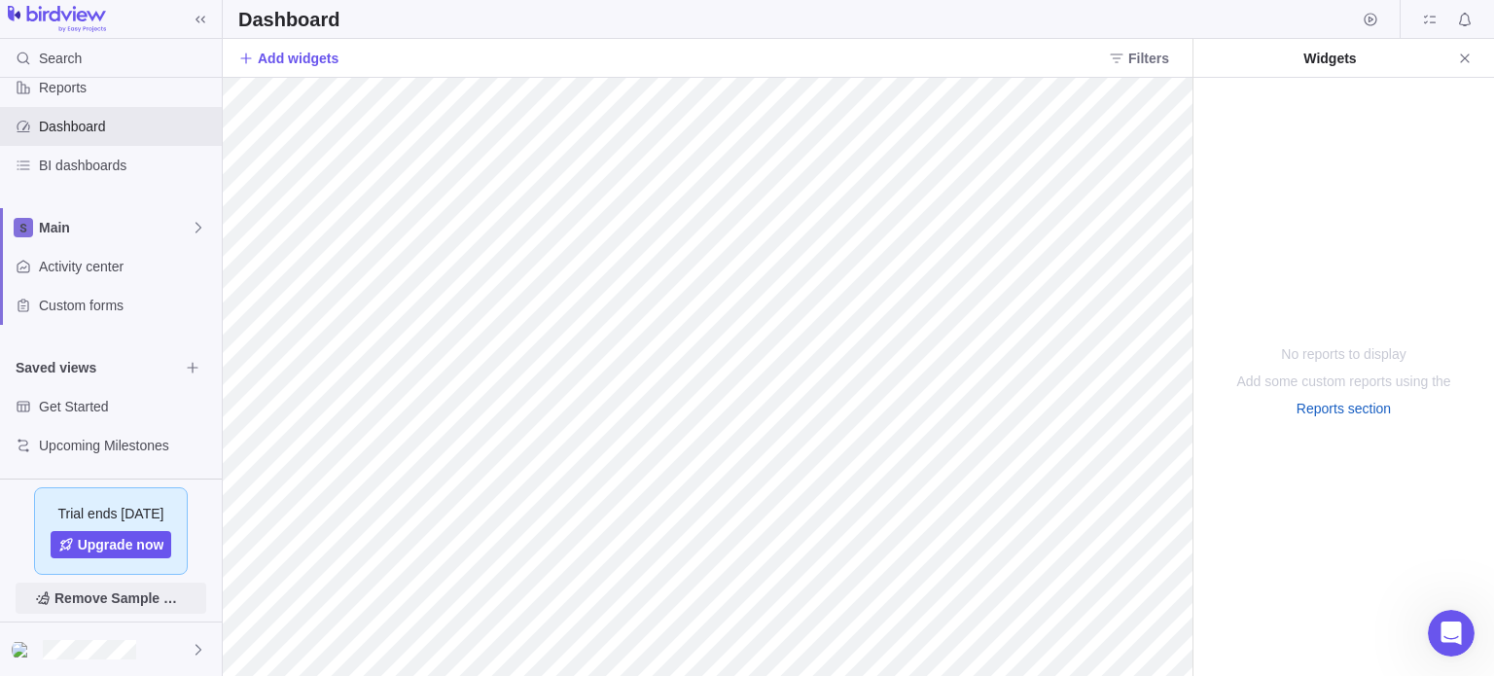
click at [148, 595] on span "Remove Sample Data" at bounding box center [120, 597] width 132 height 23
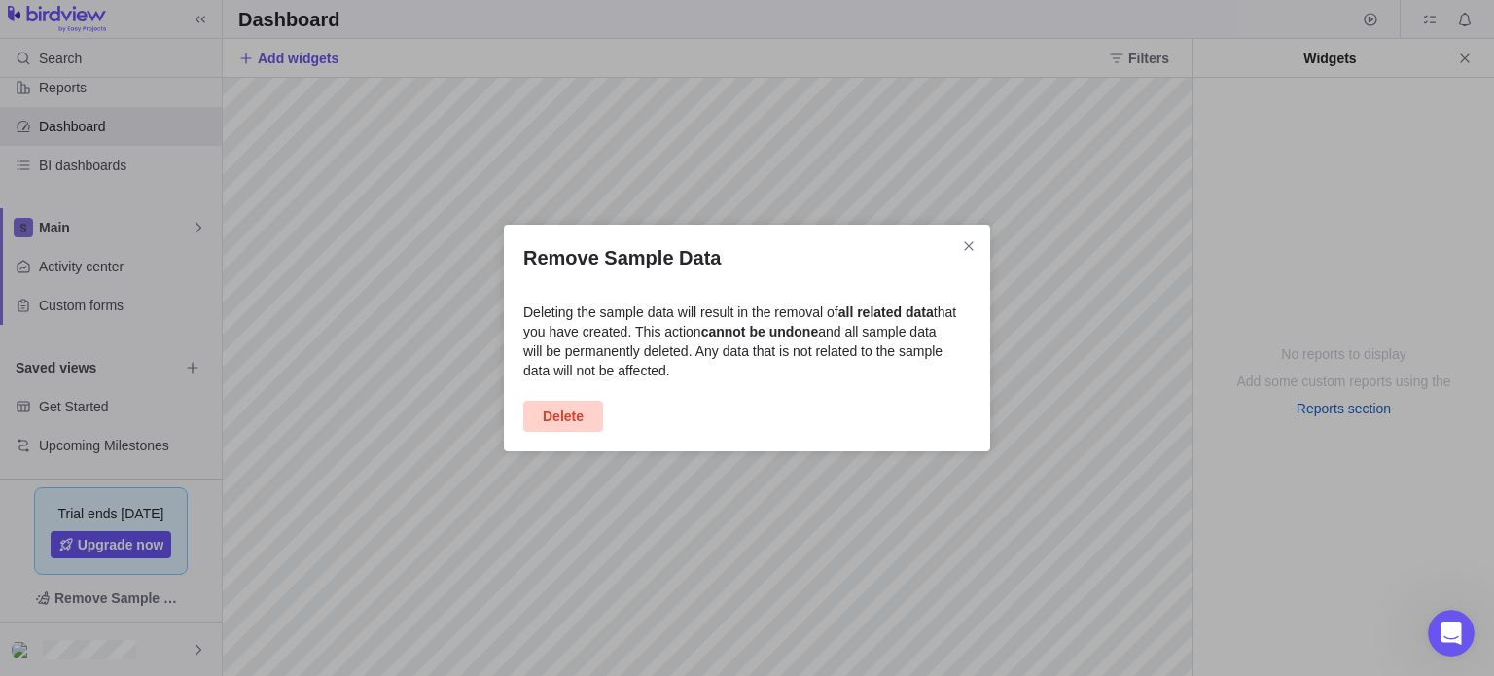
click at [554, 422] on span "Delete" at bounding box center [563, 416] width 41 height 23
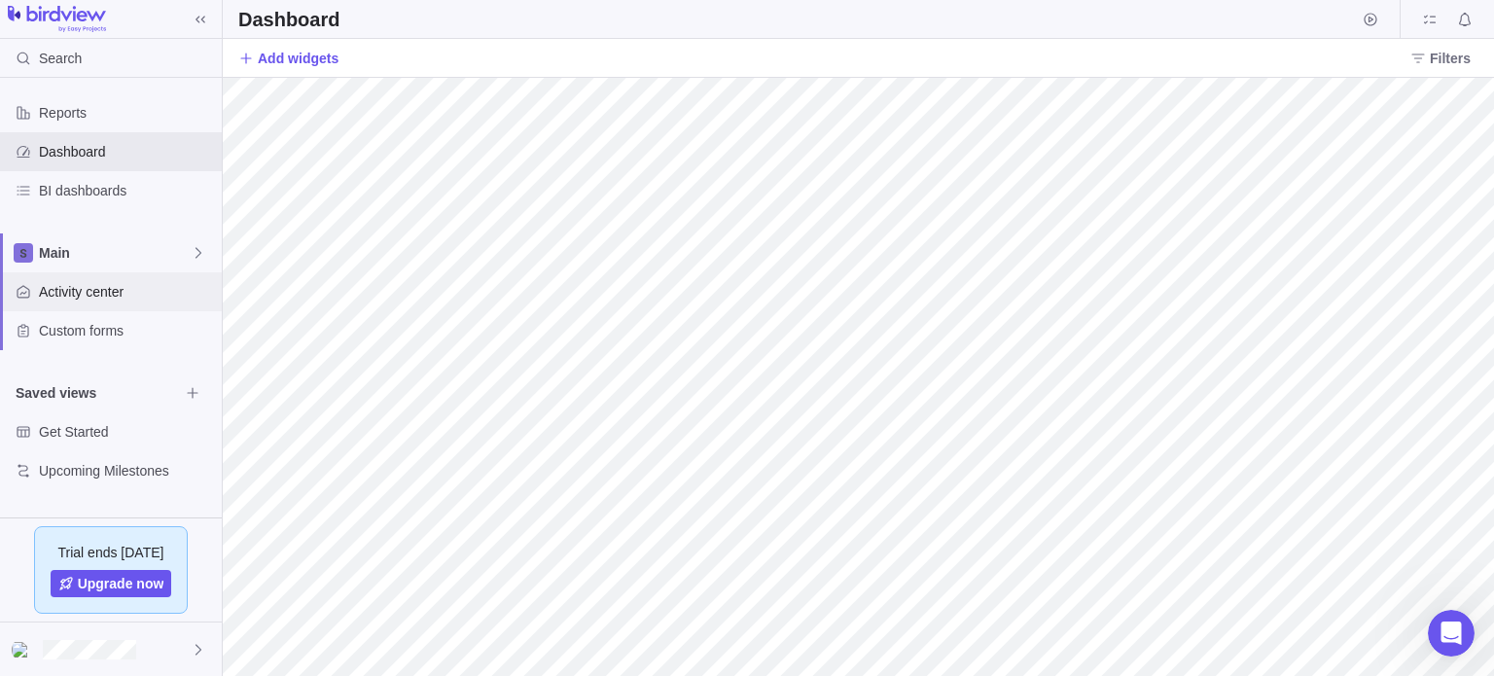
click at [111, 282] on span "Activity center" at bounding box center [126, 291] width 175 height 19
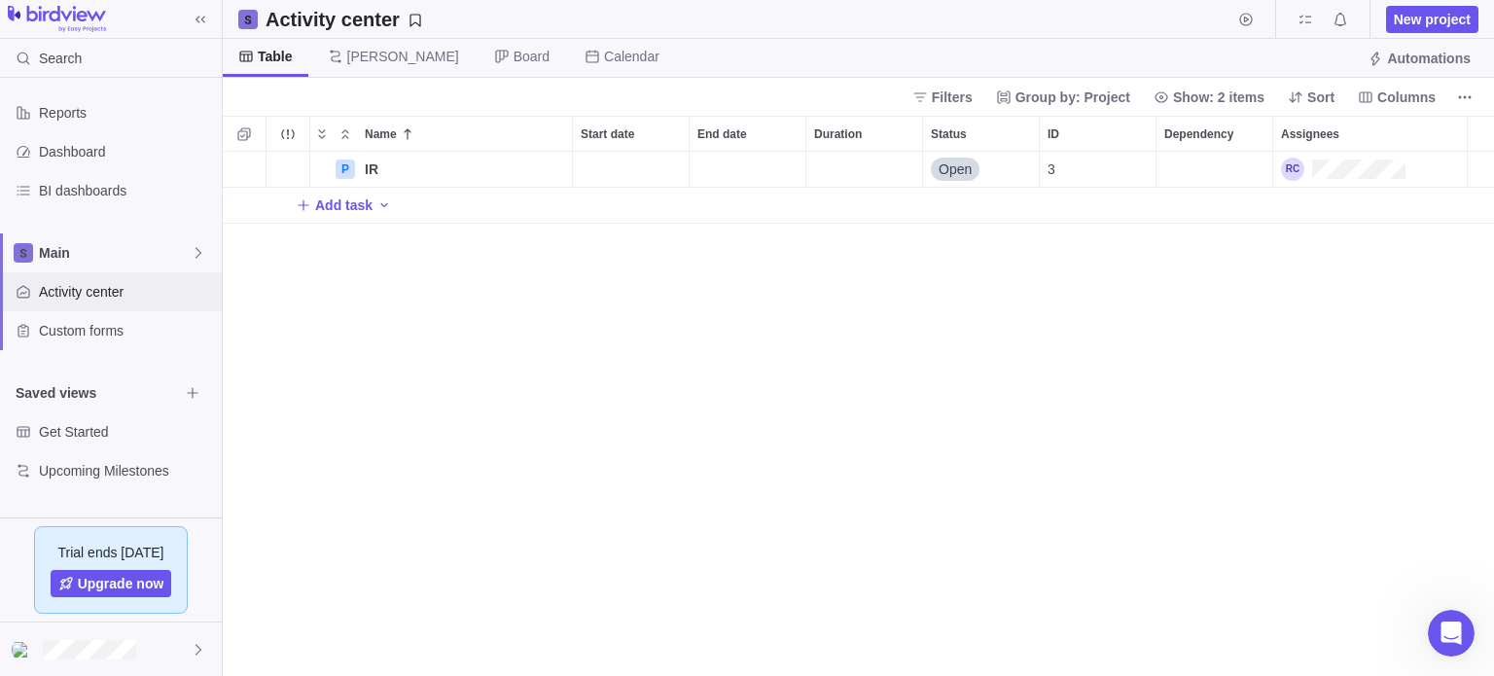
scroll to position [16, 16]
click at [315, 205] on span "Add task" at bounding box center [343, 204] width 57 height 19
click at [314, 206] on div "Name Start date End date Duration Status ID Dependency Assignees P IR Details O…" at bounding box center [858, 396] width 1271 height 560
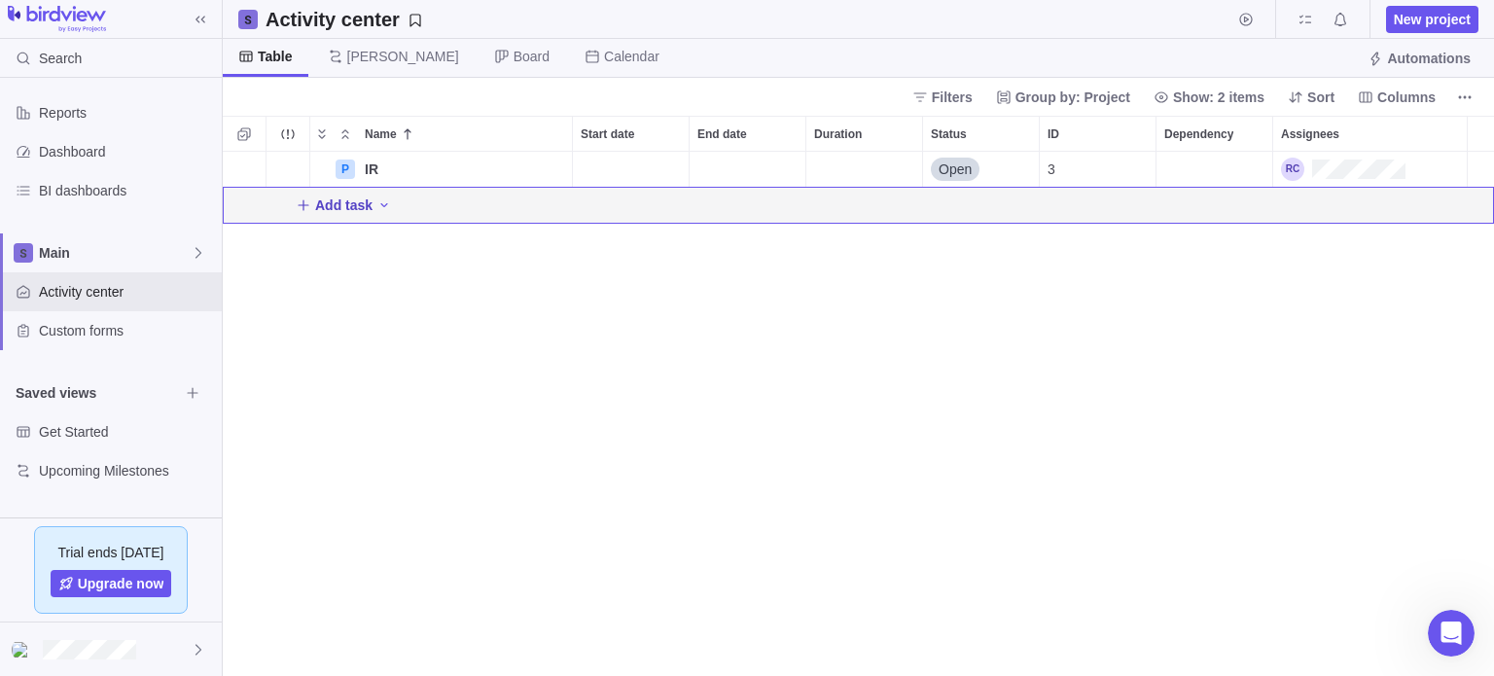
click at [303, 210] on icon "Add New" at bounding box center [303, 204] width 11 height 11
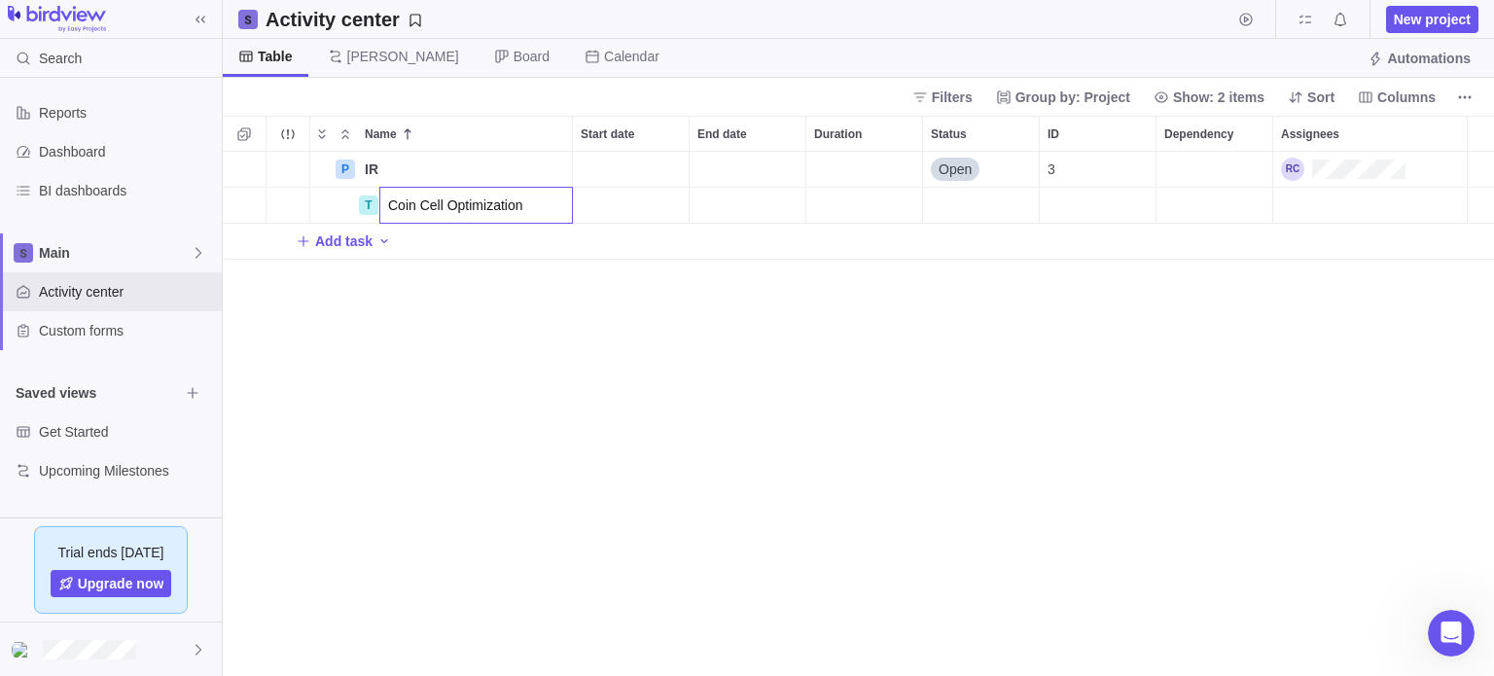
type input "Coin Cell Optimization"
drag, startPoint x: 489, startPoint y: 513, endPoint x: 512, endPoint y: 482, distance: 37.5
click at [491, 511] on div "Name Start date End date Duration Status ID Dependency Assignees P IR Details O…" at bounding box center [858, 396] width 1271 height 560
click at [101, 247] on span "Main" at bounding box center [115, 252] width 152 height 19
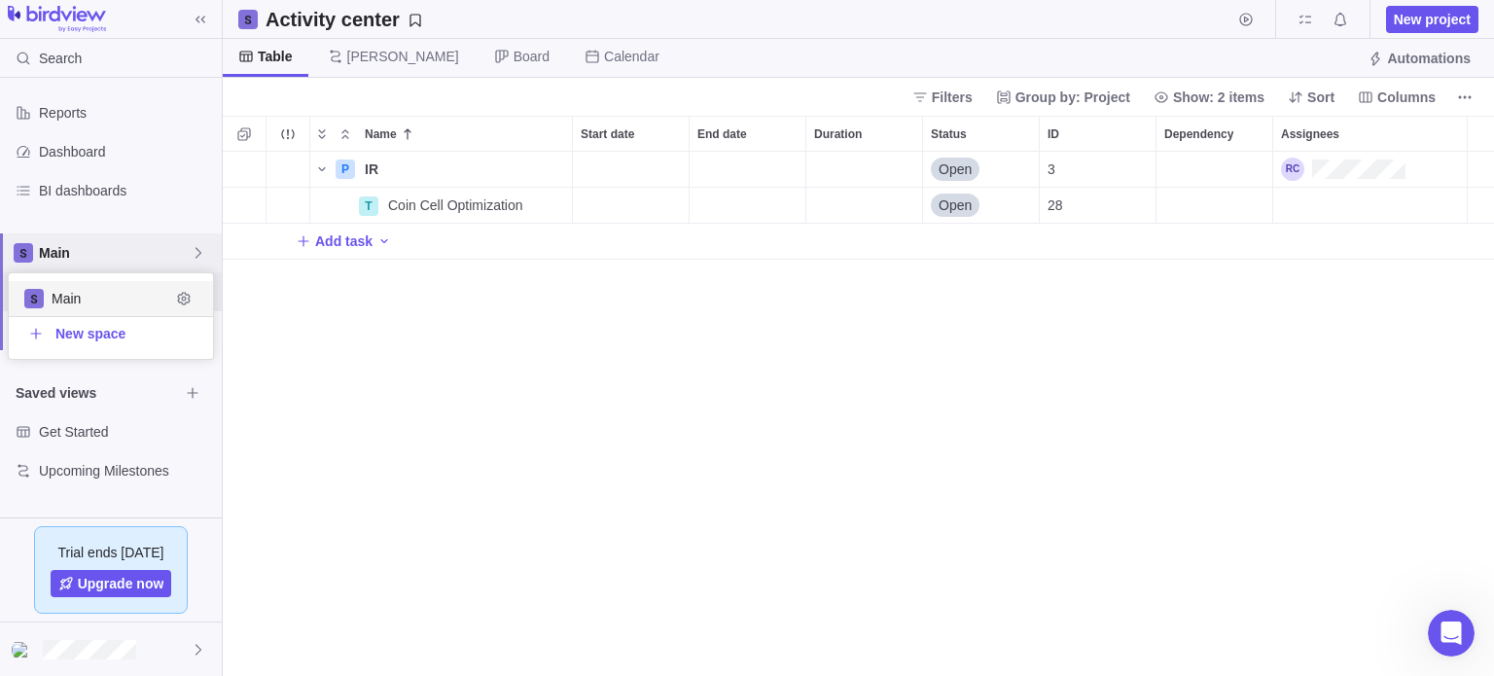
scroll to position [70, 190]
click at [105, 337] on span "New space" at bounding box center [90, 333] width 70 height 19
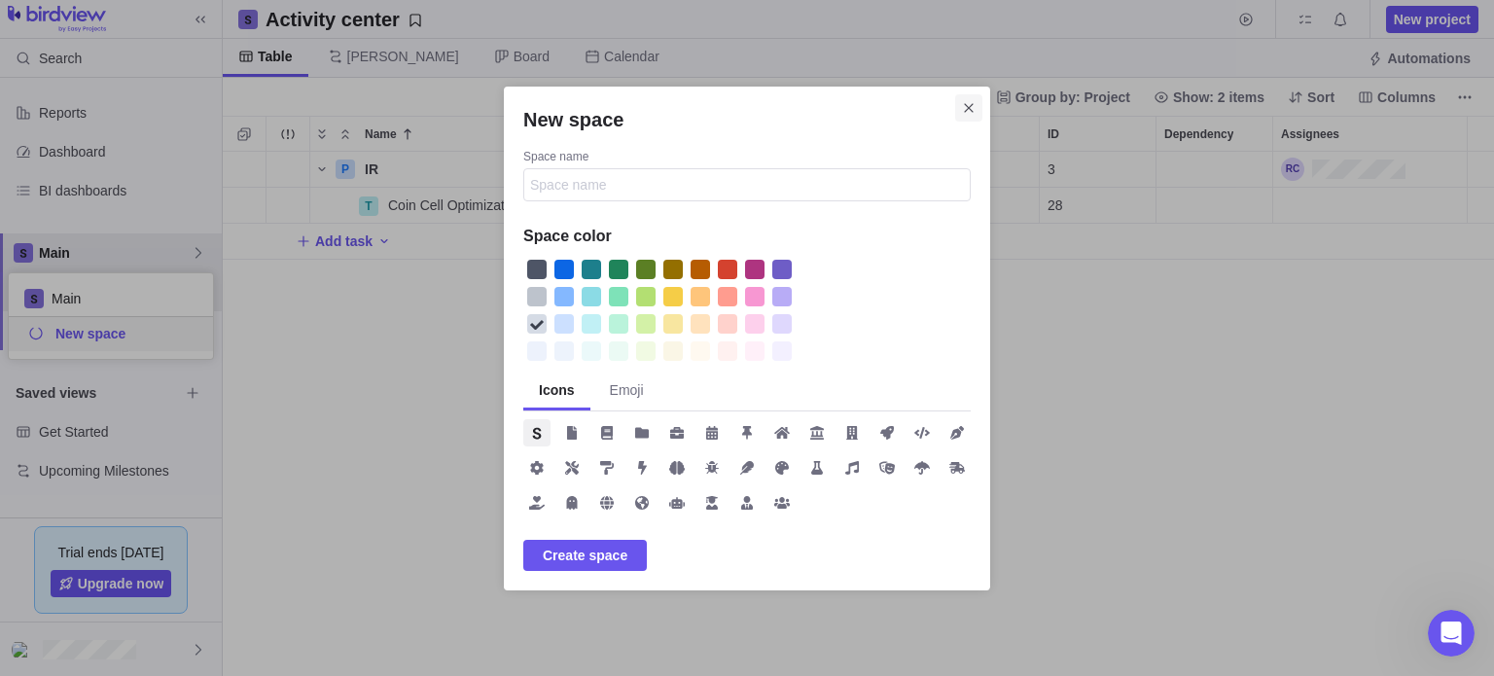
click at [969, 108] on icon "Close" at bounding box center [968, 107] width 9 height 9
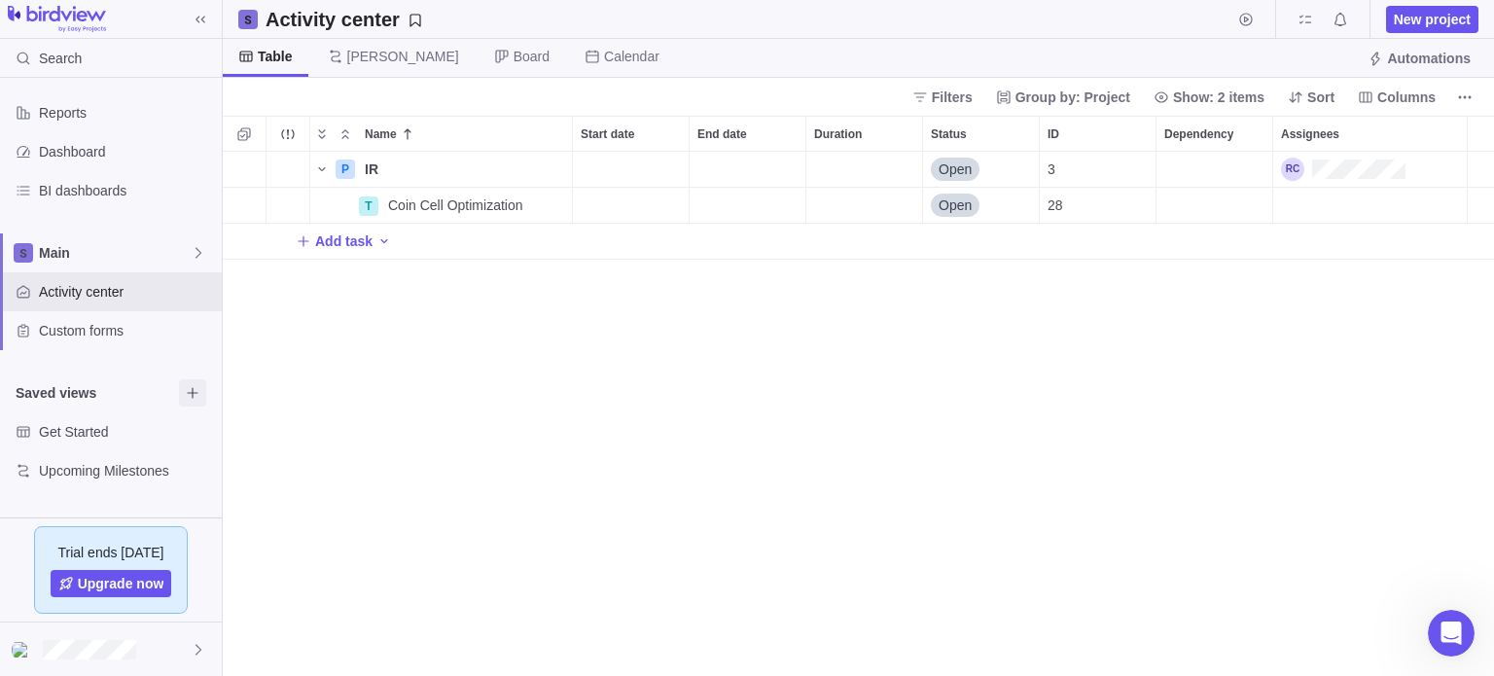
click at [195, 399] on icon "Browse views" at bounding box center [193, 393] width 16 height 16
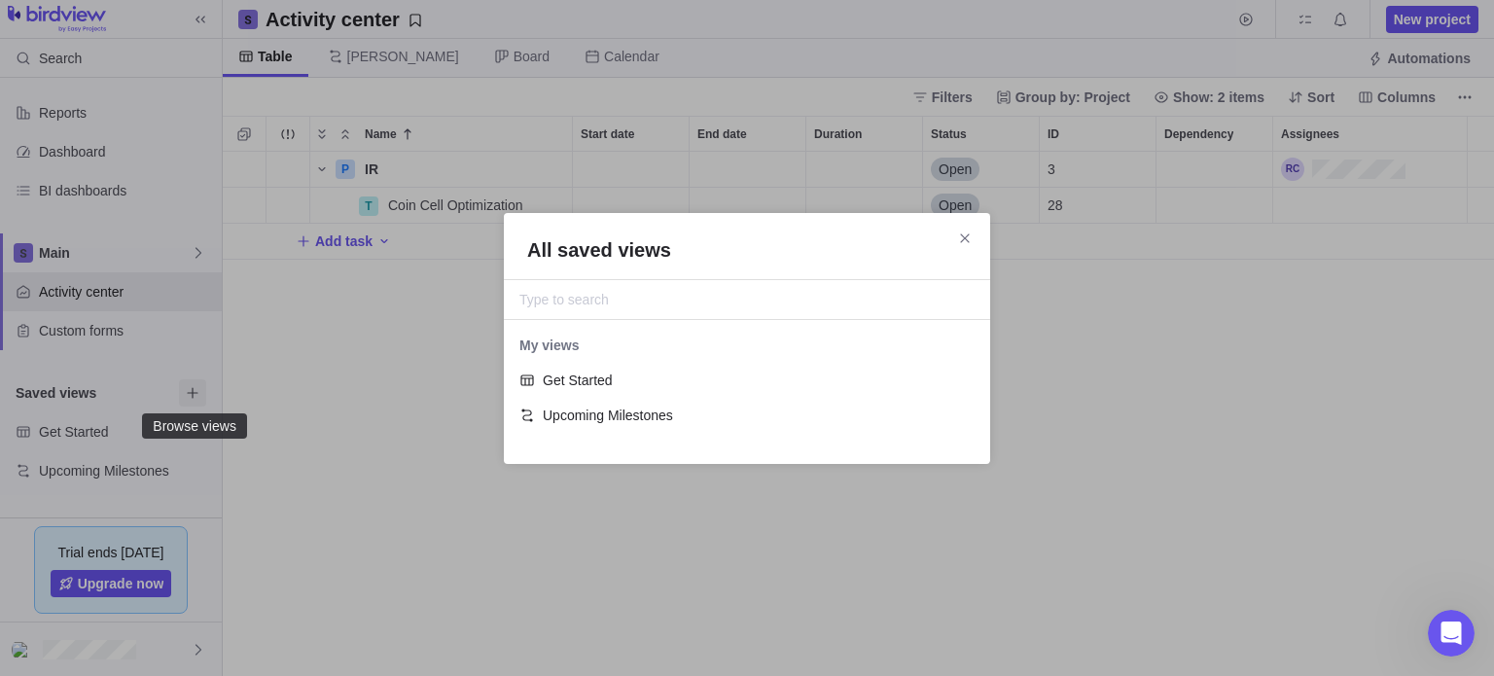
scroll to position [105, 471]
click at [968, 241] on icon "Close" at bounding box center [964, 237] width 9 height 9
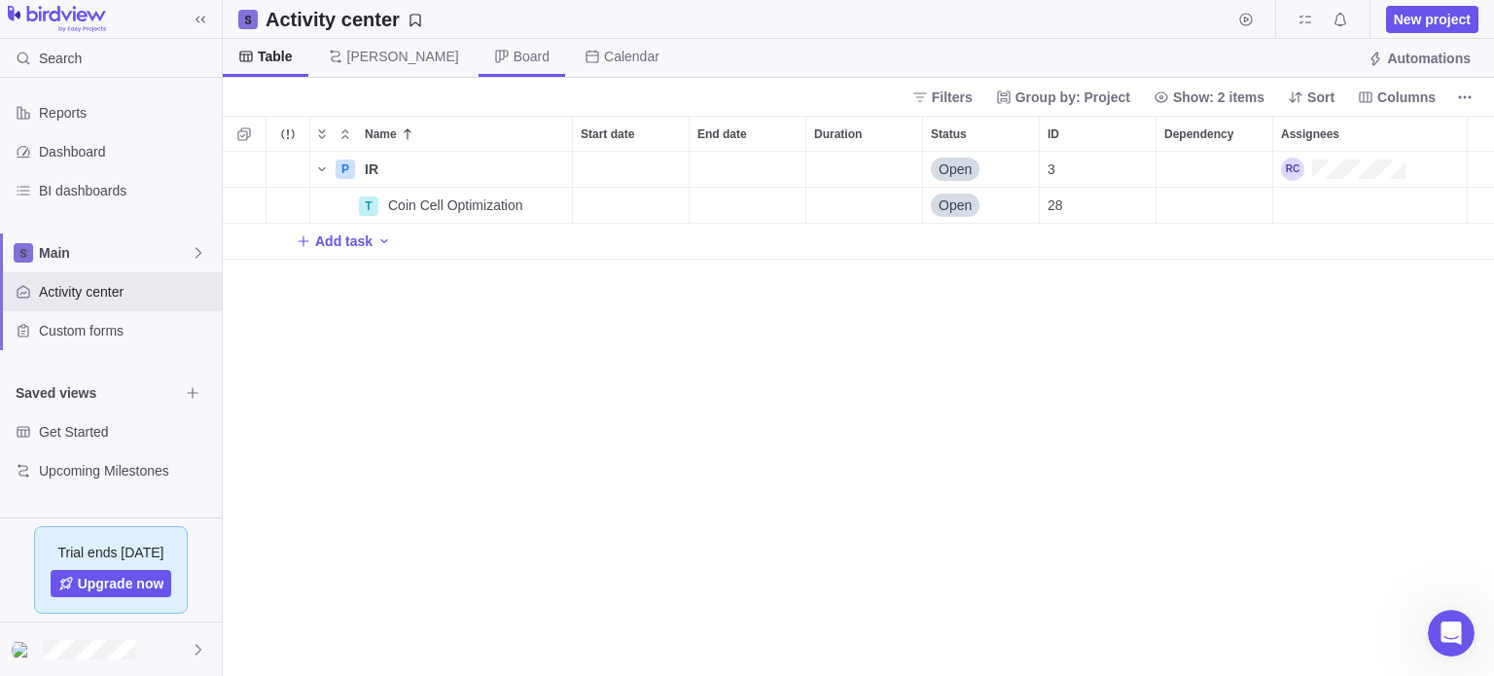
click at [514, 55] on span "Board" at bounding box center [532, 56] width 36 height 19
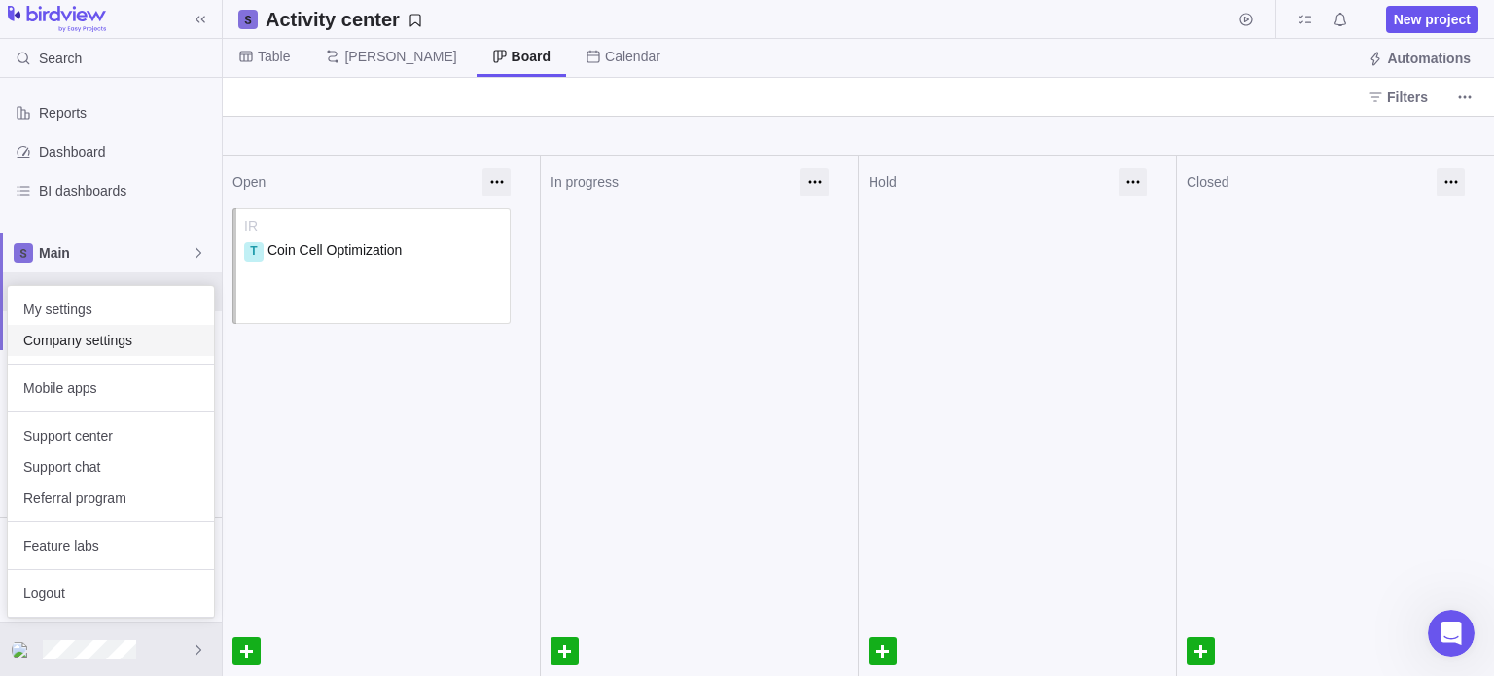
click at [142, 345] on span "Company settings" at bounding box center [110, 340] width 175 height 19
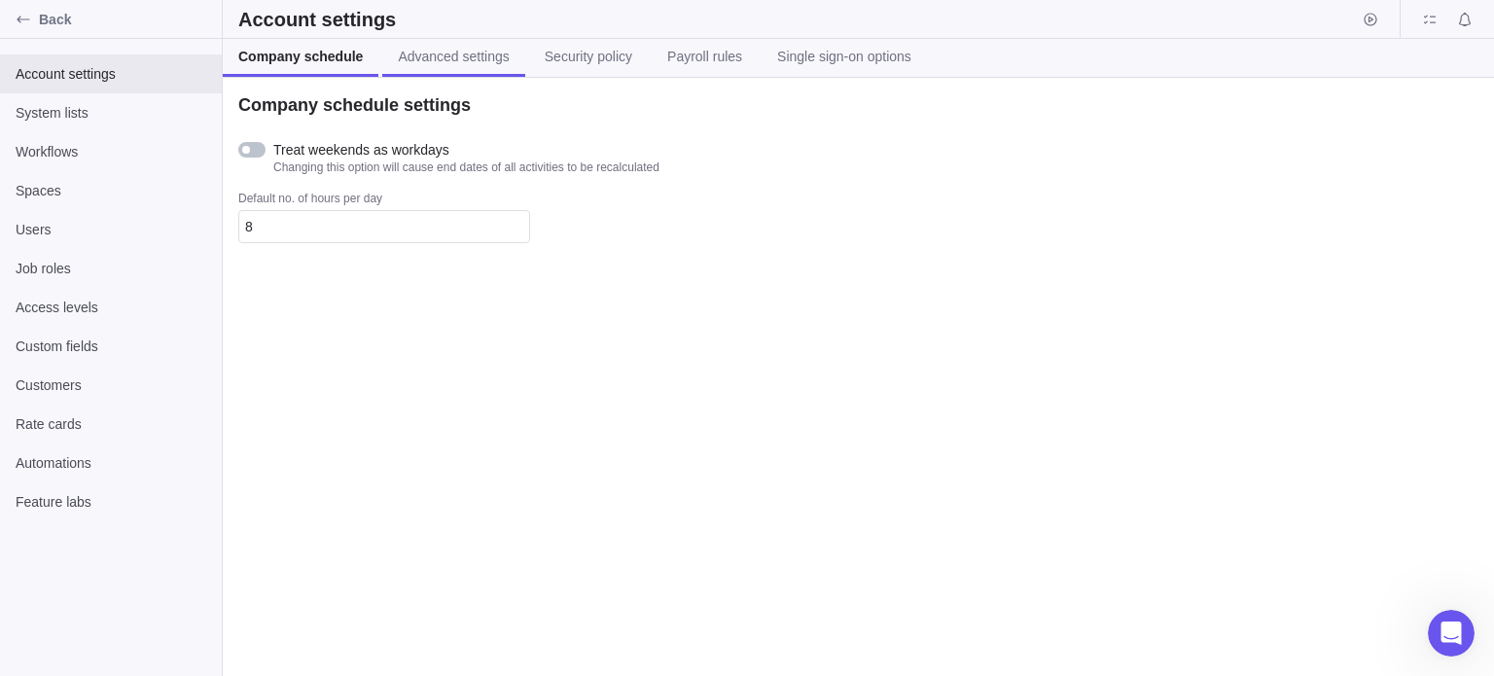
click at [459, 53] on span "Advanced settings" at bounding box center [453, 56] width 111 height 19
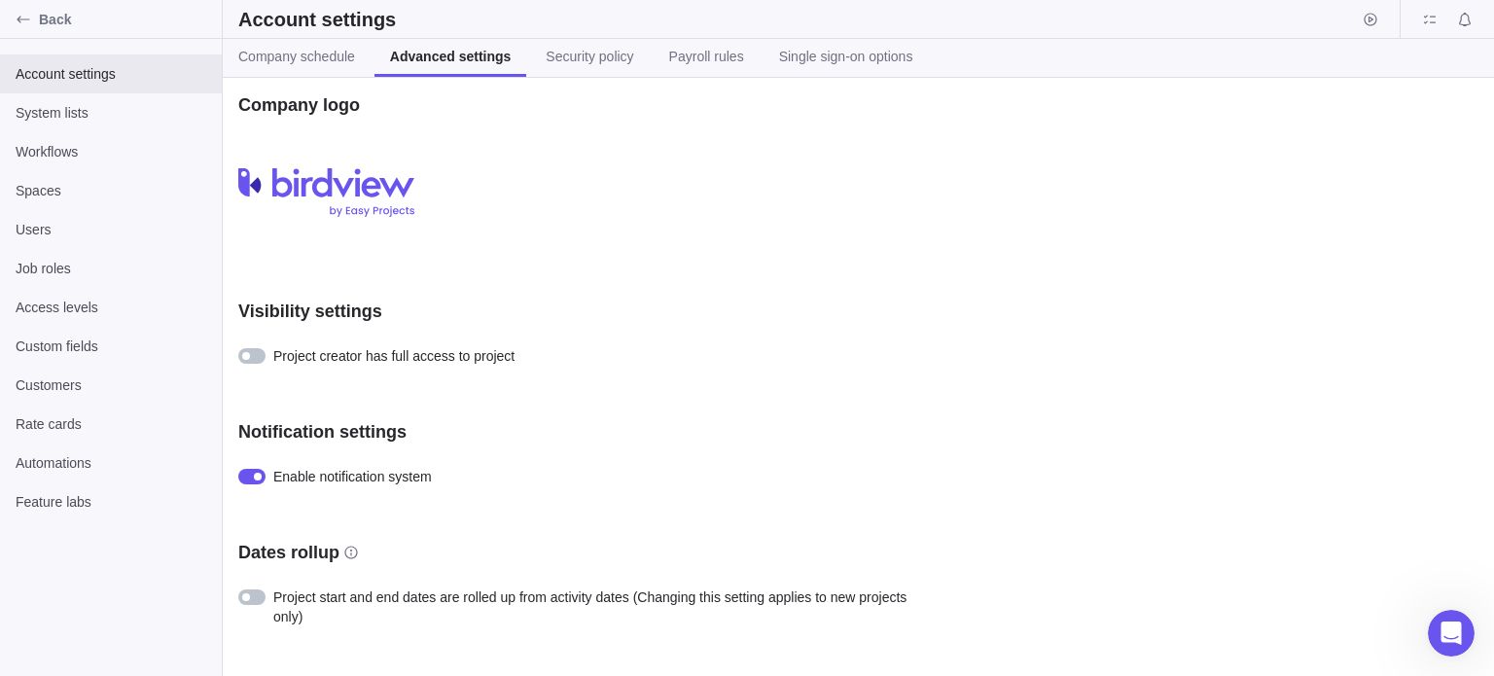
click at [254, 475] on div at bounding box center [258, 477] width 8 height 8
click at [89, 189] on span "Spaces" at bounding box center [111, 190] width 191 height 19
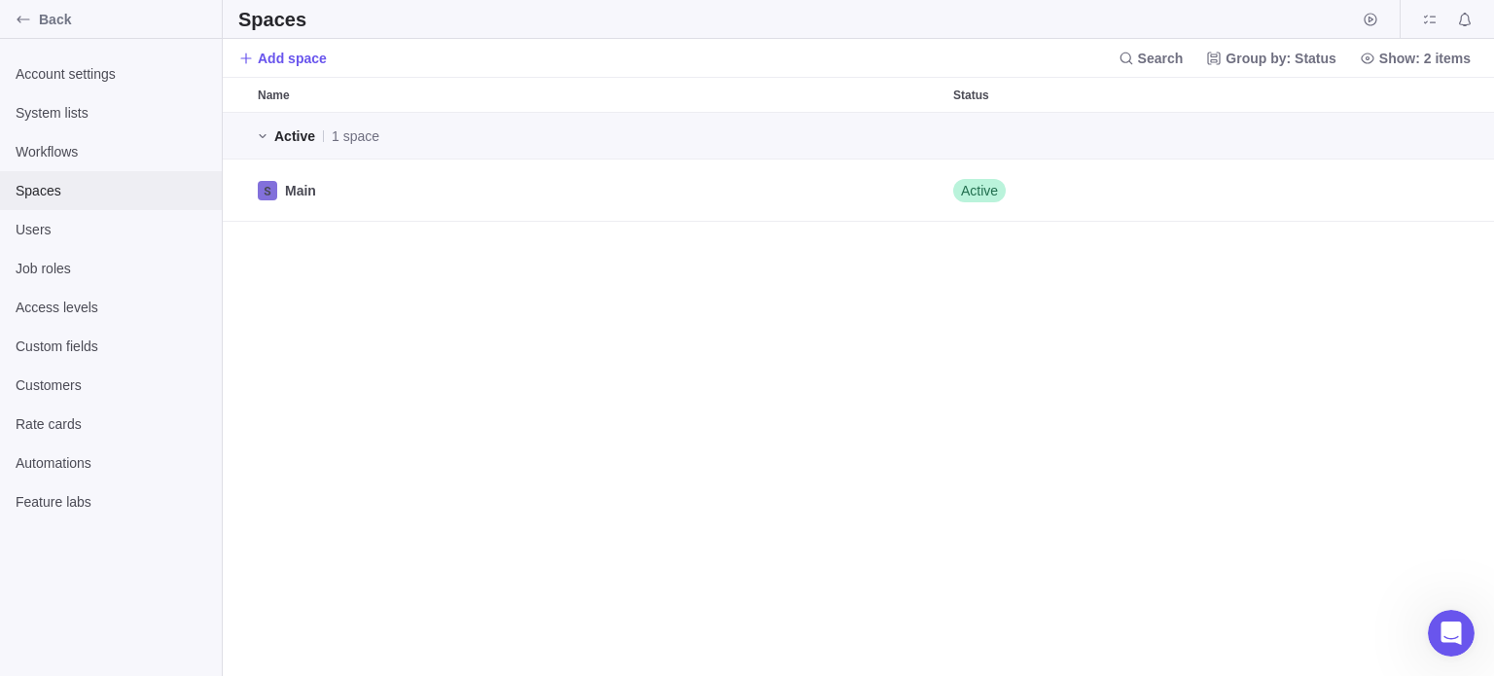
scroll to position [549, 1257]
click at [240, 56] on icon at bounding box center [246, 59] width 16 height 16
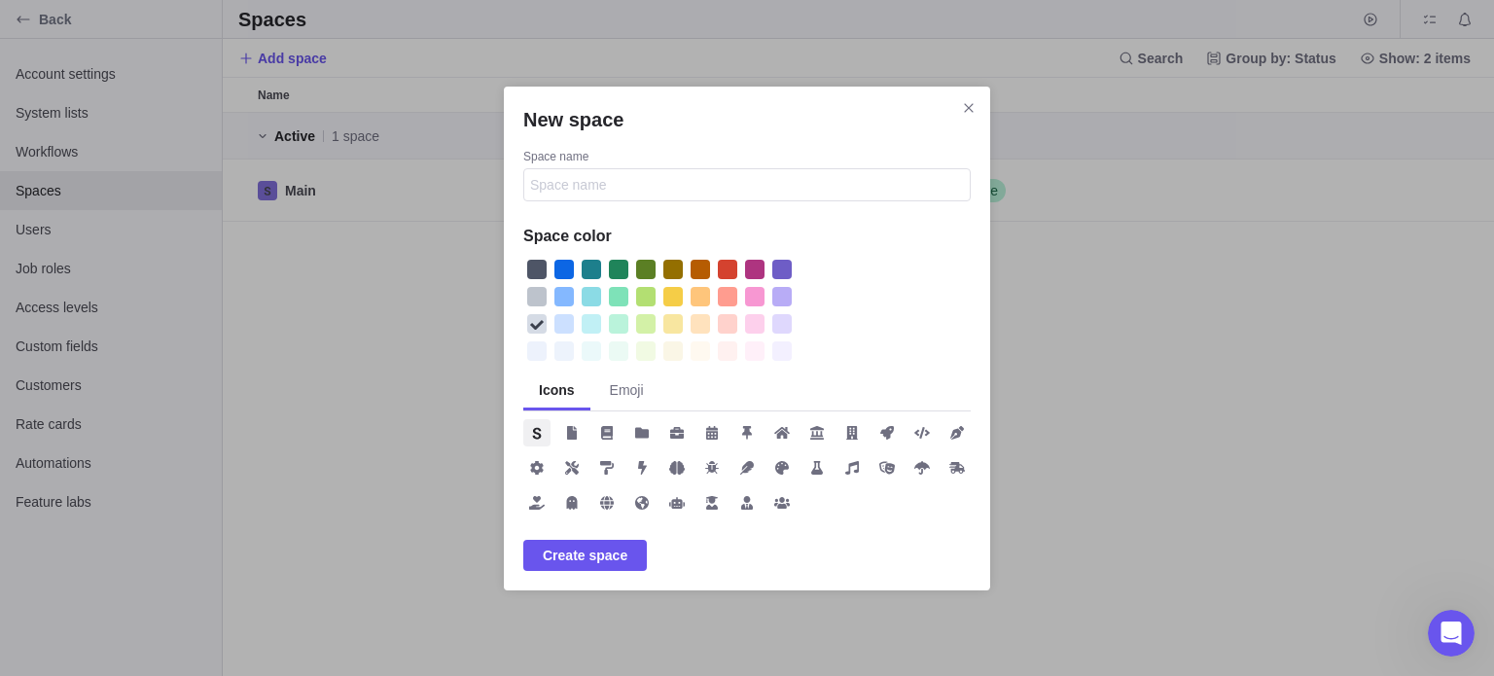
click at [567, 264] on div "New space" at bounding box center [563, 269] width 19 height 19
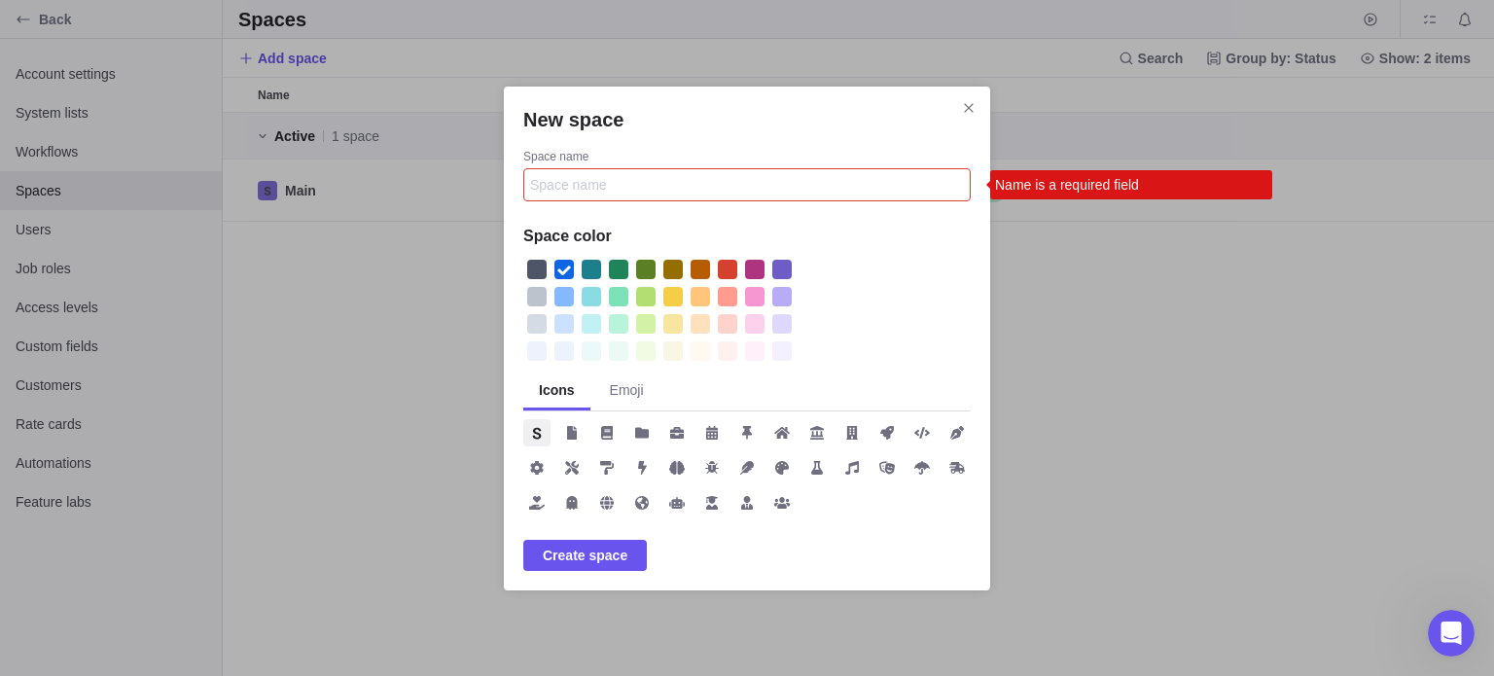
click at [599, 168] on input "Space name" at bounding box center [746, 184] width 447 height 33
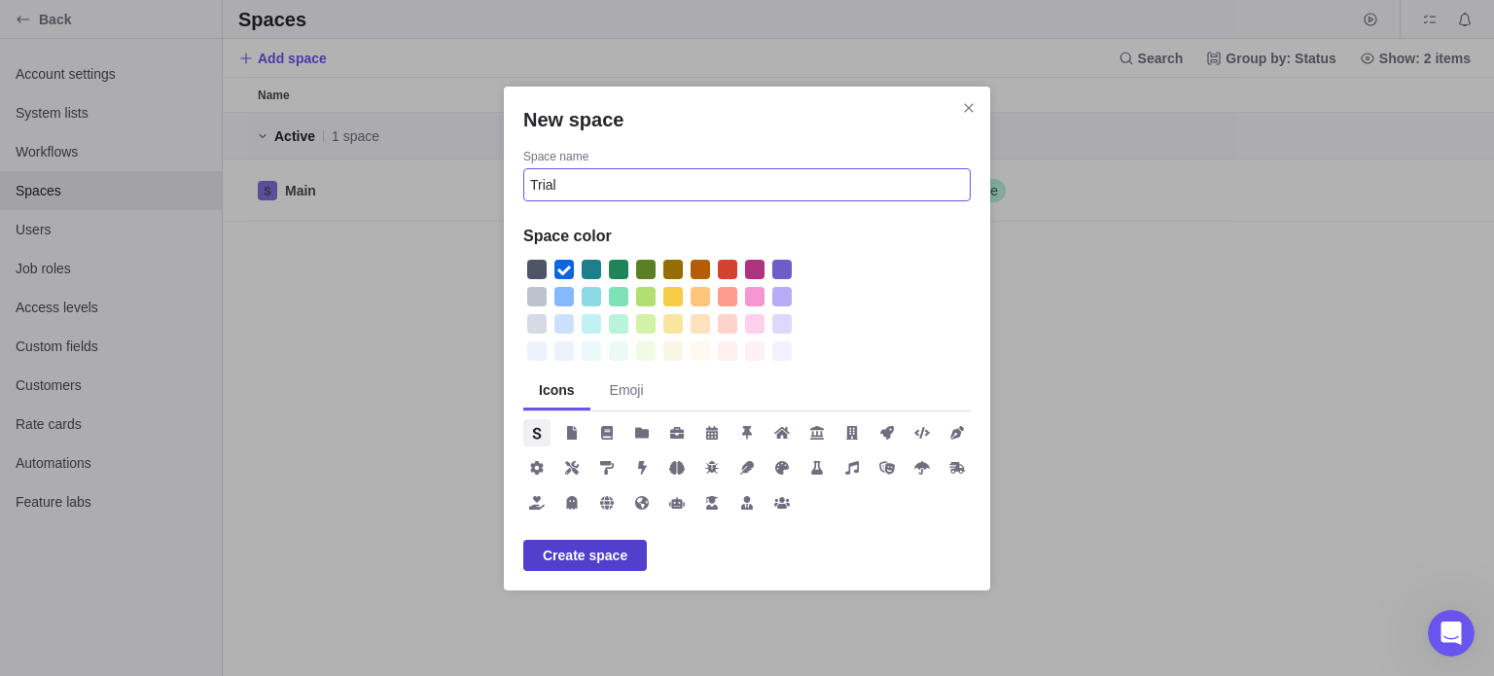
type input "Trial"
click at [572, 540] on span "Create space" at bounding box center [585, 555] width 124 height 31
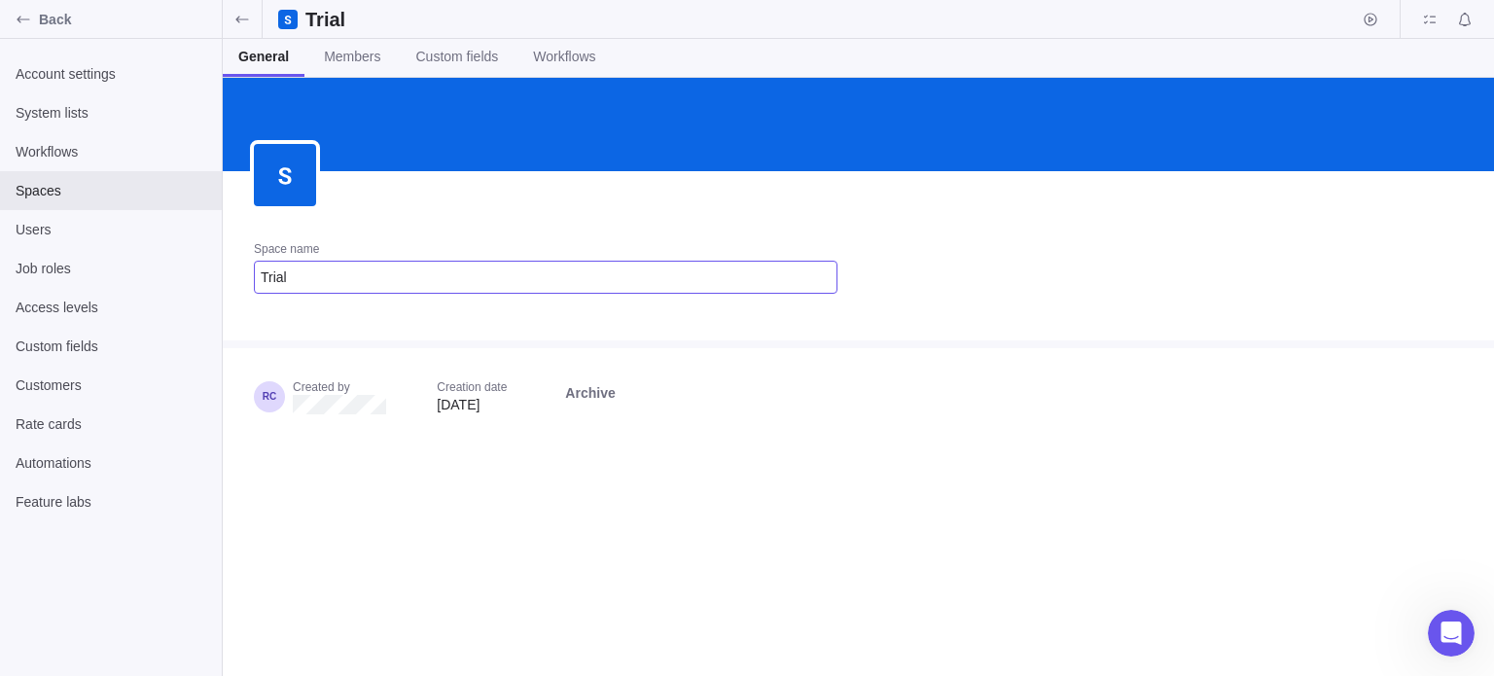
click at [337, 284] on input "Trial" at bounding box center [546, 277] width 584 height 33
click at [27, 14] on icon "Back" at bounding box center [24, 20] width 16 height 16
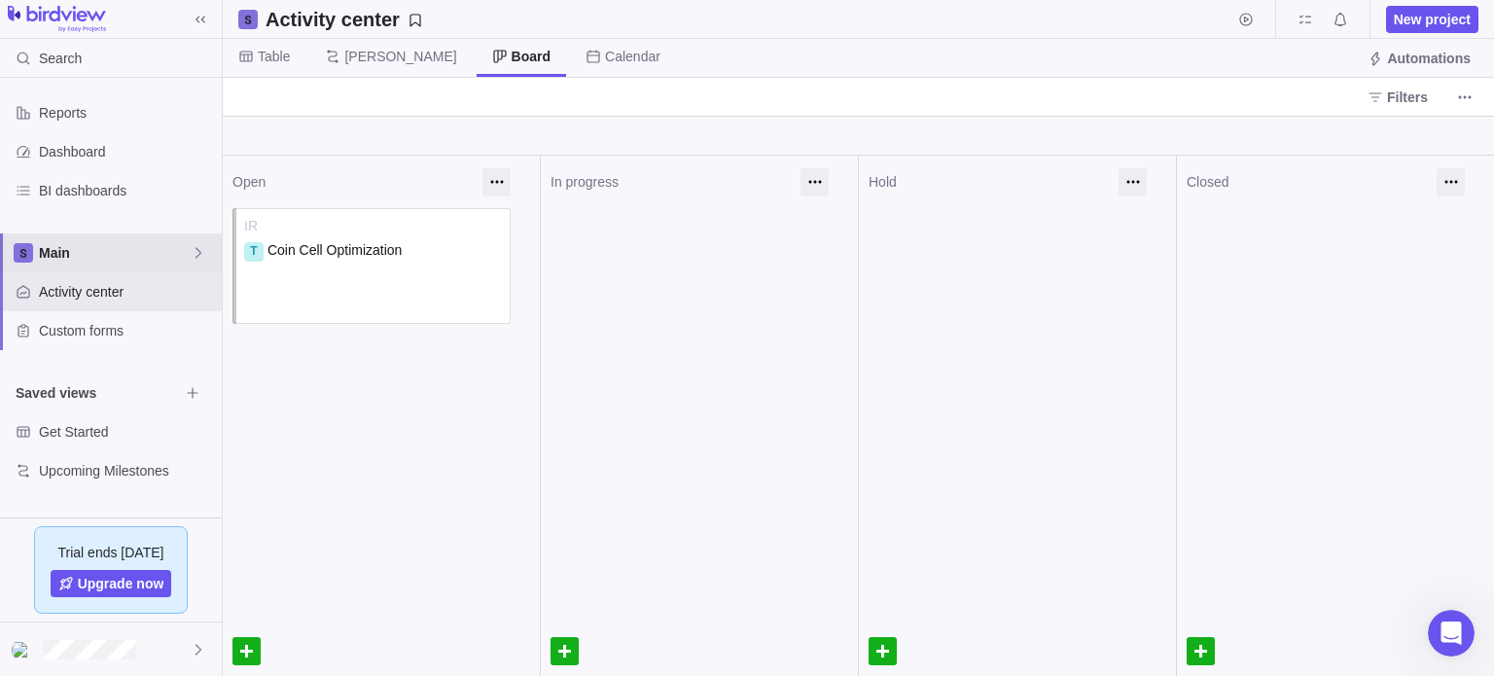
click at [191, 250] on icon at bounding box center [199, 253] width 16 height 16
click at [81, 143] on div "Reports Dashboard BI dashboards Main Activity center Custom forms Saved views G…" at bounding box center [111, 298] width 222 height 440
click at [76, 156] on span "Dashboard" at bounding box center [126, 151] width 175 height 19
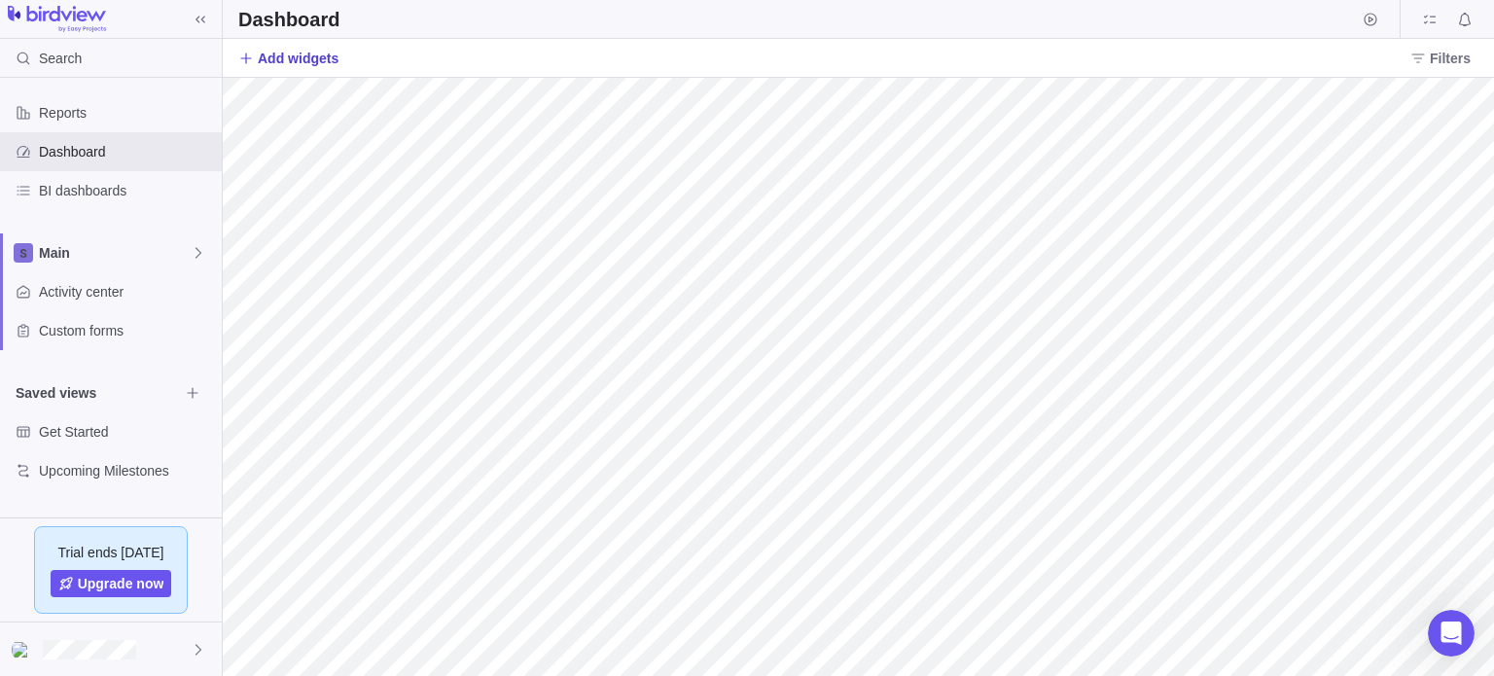
click at [301, 65] on span "Add widgets" at bounding box center [298, 58] width 81 height 19
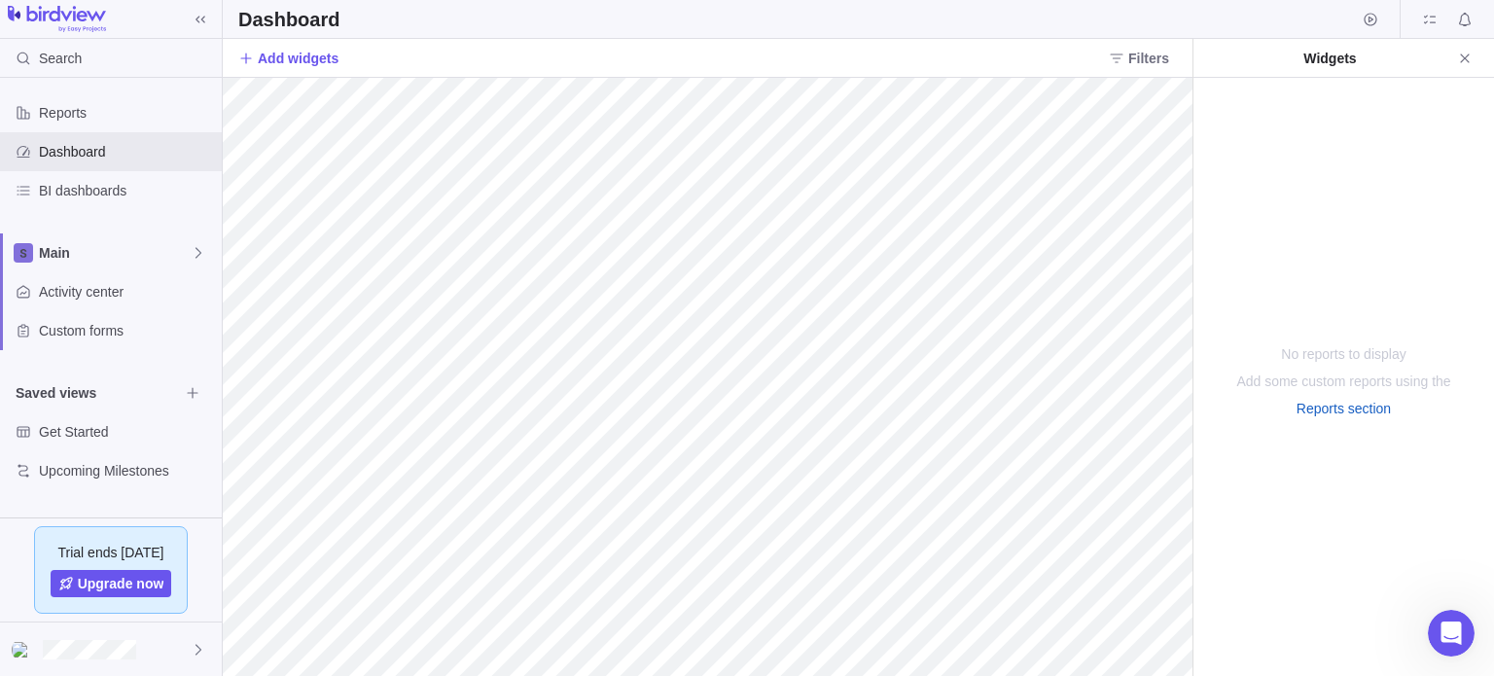
click at [46, 16] on img at bounding box center [57, 19] width 98 height 27
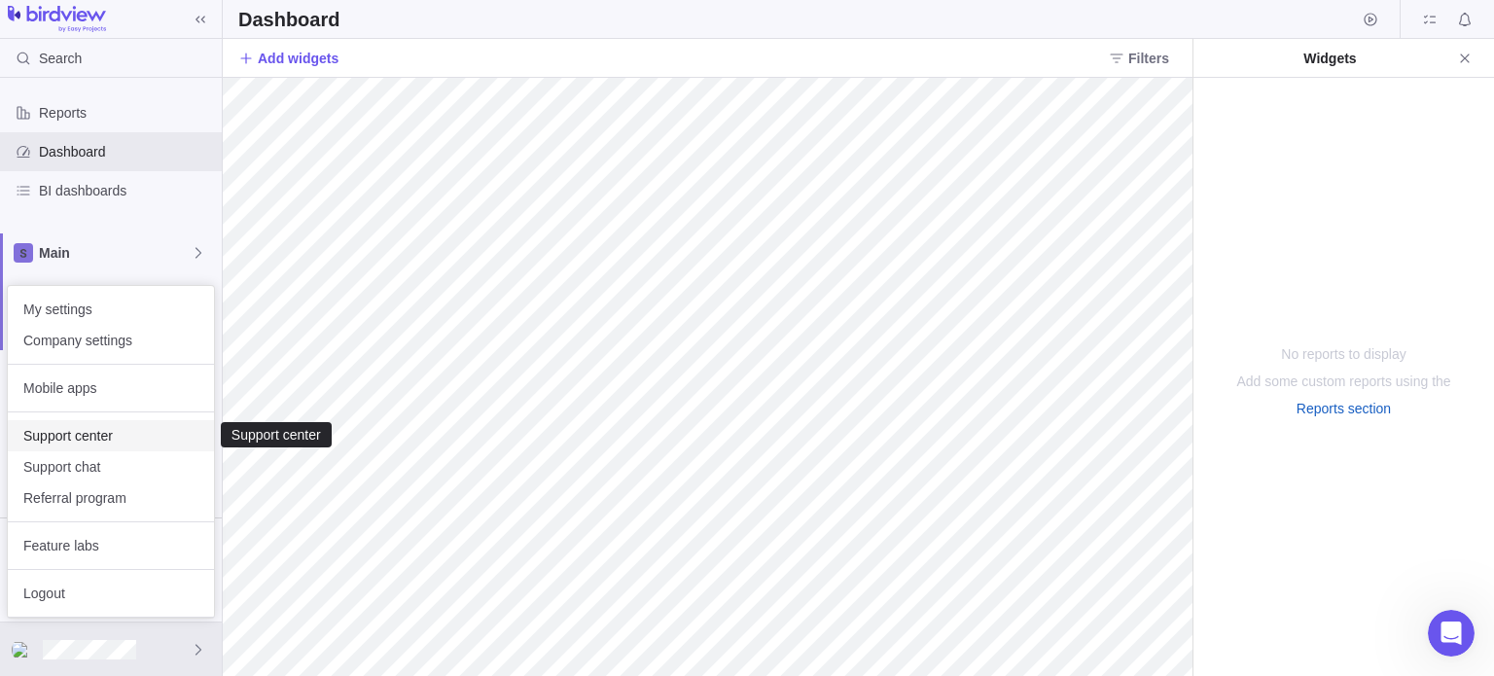
click at [81, 443] on span "Support center" at bounding box center [110, 435] width 175 height 19
click at [60, 305] on span "My settings" at bounding box center [110, 309] width 175 height 19
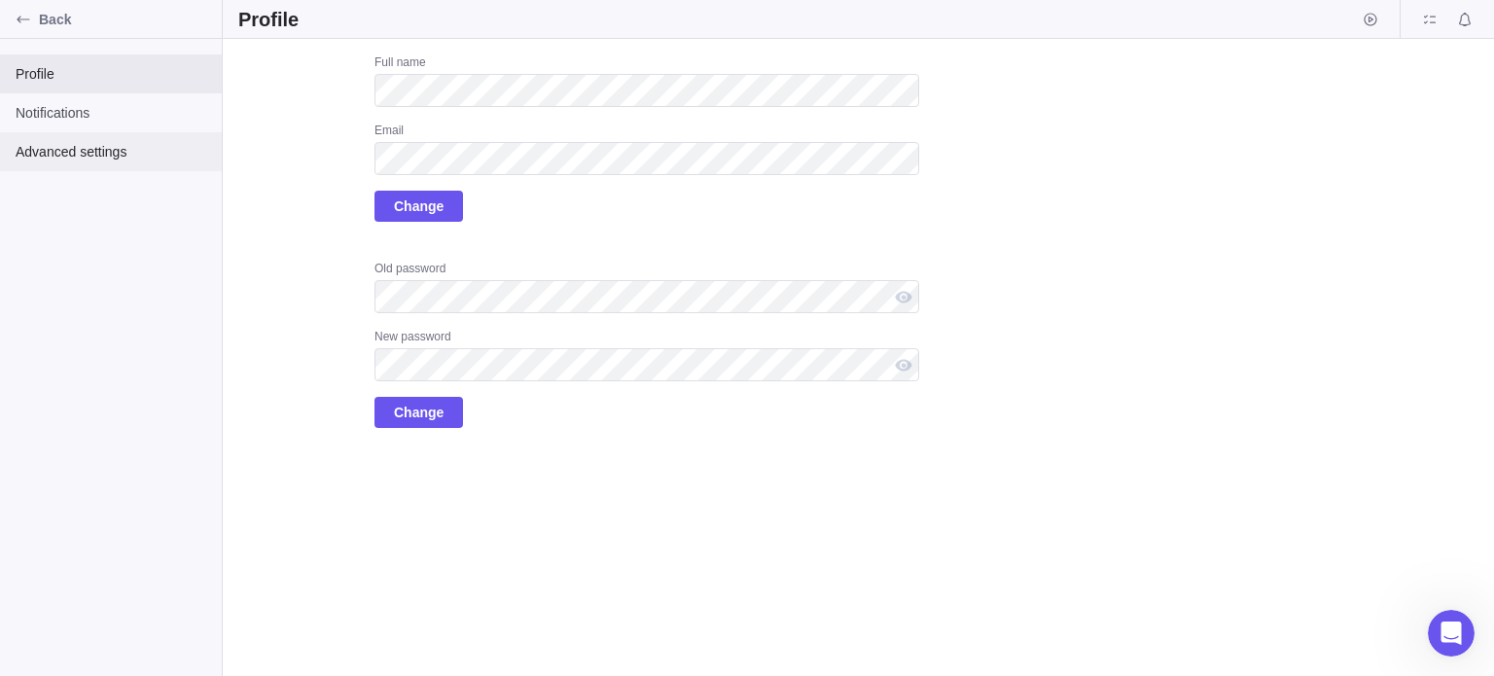
click at [63, 156] on span "Advanced settings" at bounding box center [111, 151] width 191 height 19
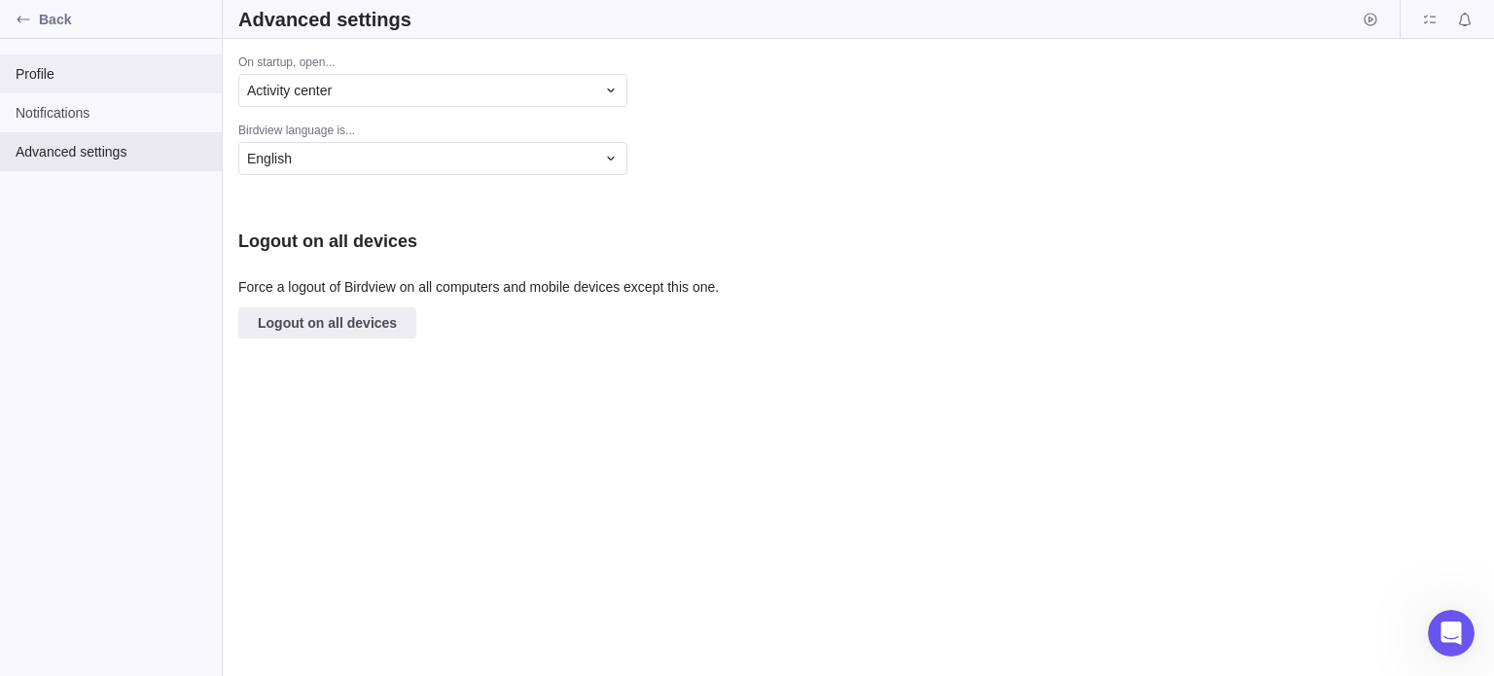
click at [43, 75] on span "Profile" at bounding box center [111, 73] width 191 height 19
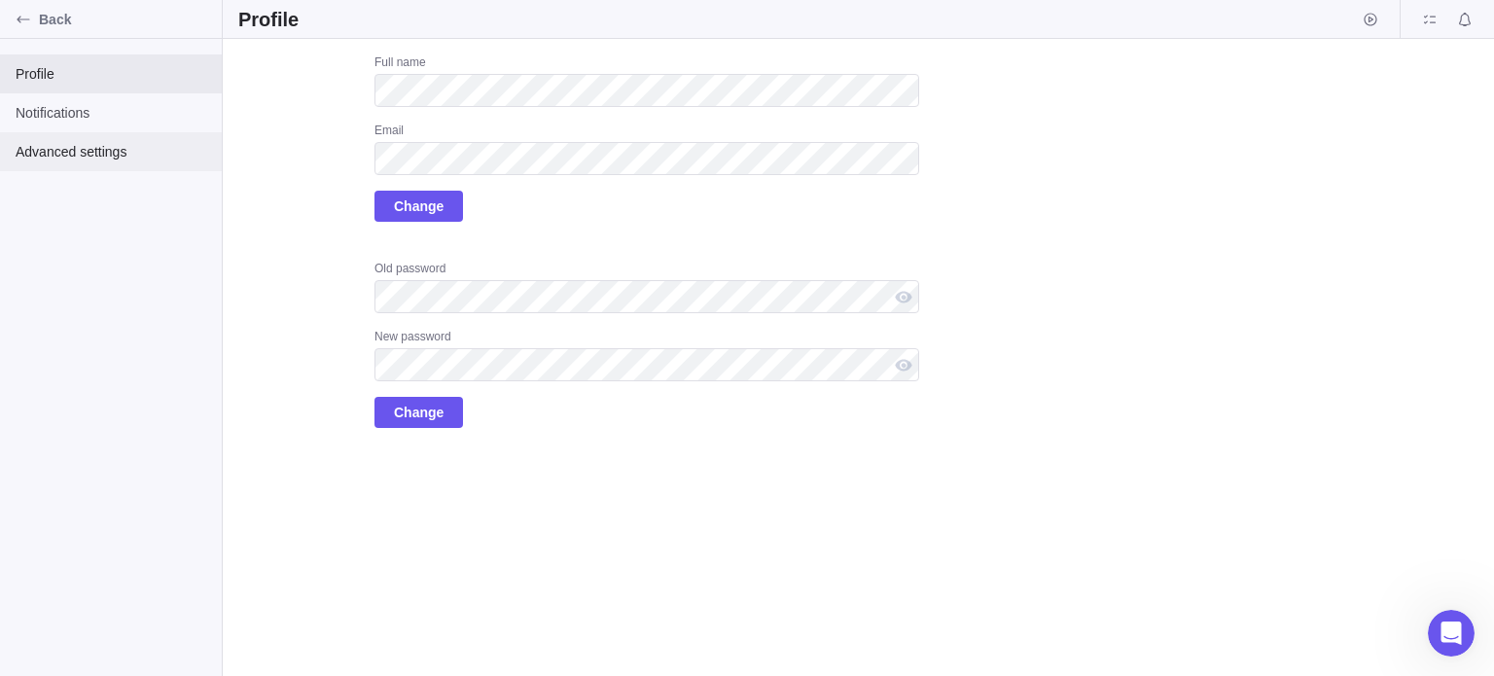
click at [171, 140] on div "Advanced settings" at bounding box center [111, 151] width 222 height 39
